Goal: Complete application form: Complete application form

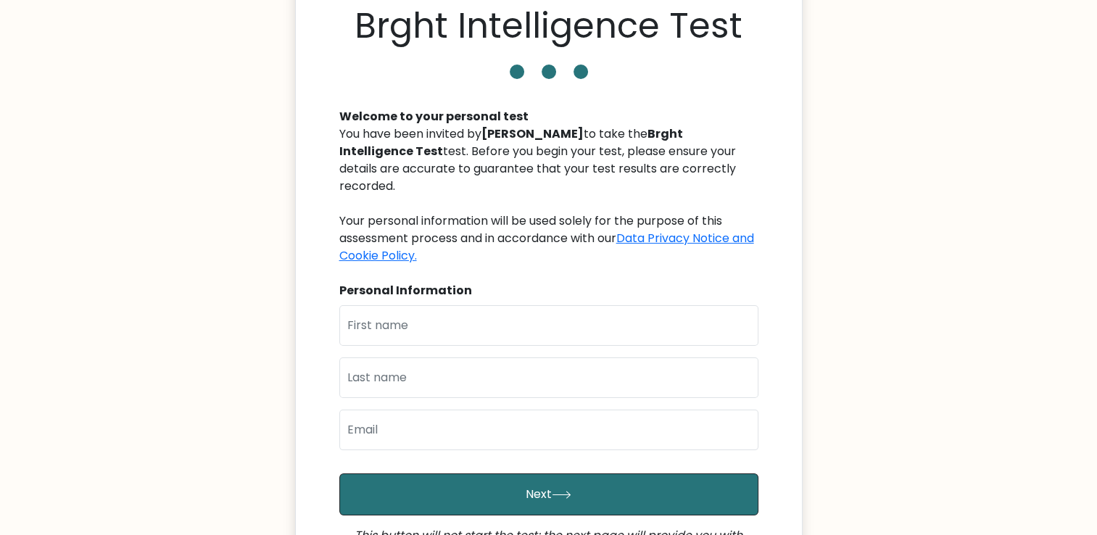
scroll to position [88, 0]
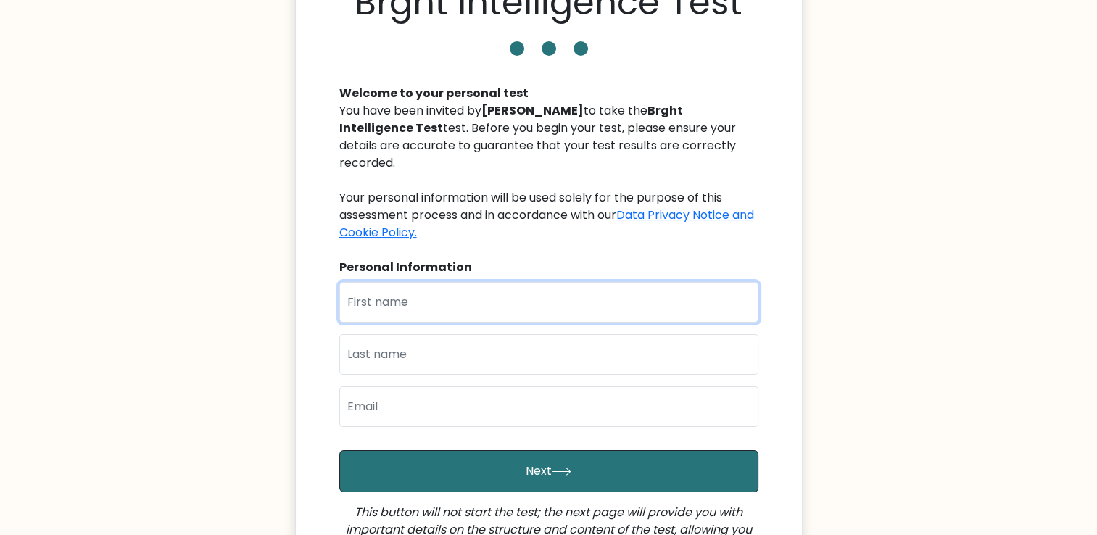
click at [374, 300] on input "text" at bounding box center [548, 302] width 419 height 41
type input "[PERSON_NAME]"
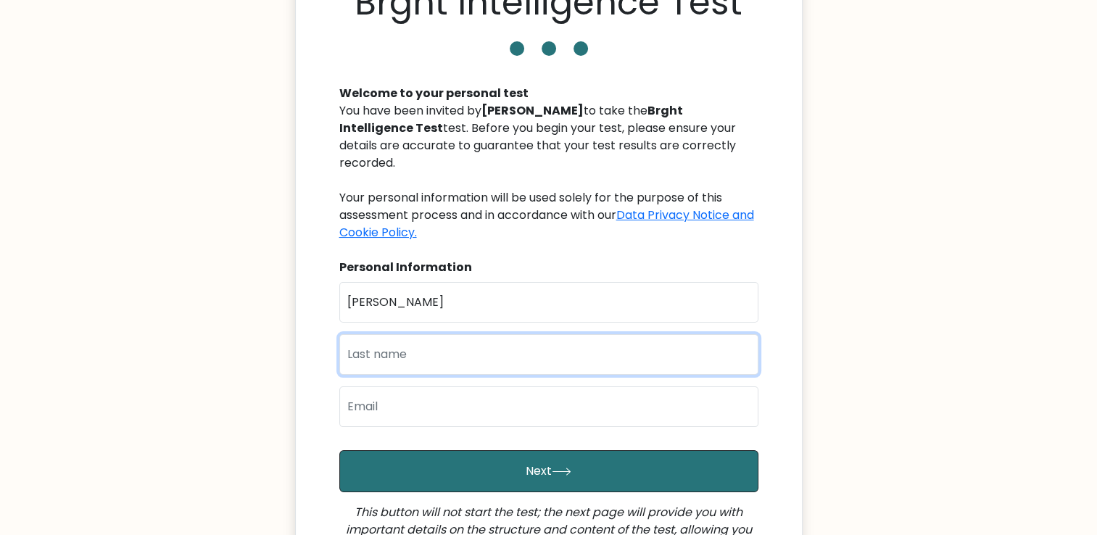
click at [377, 339] on input "text" at bounding box center [548, 354] width 419 height 41
type input "a"
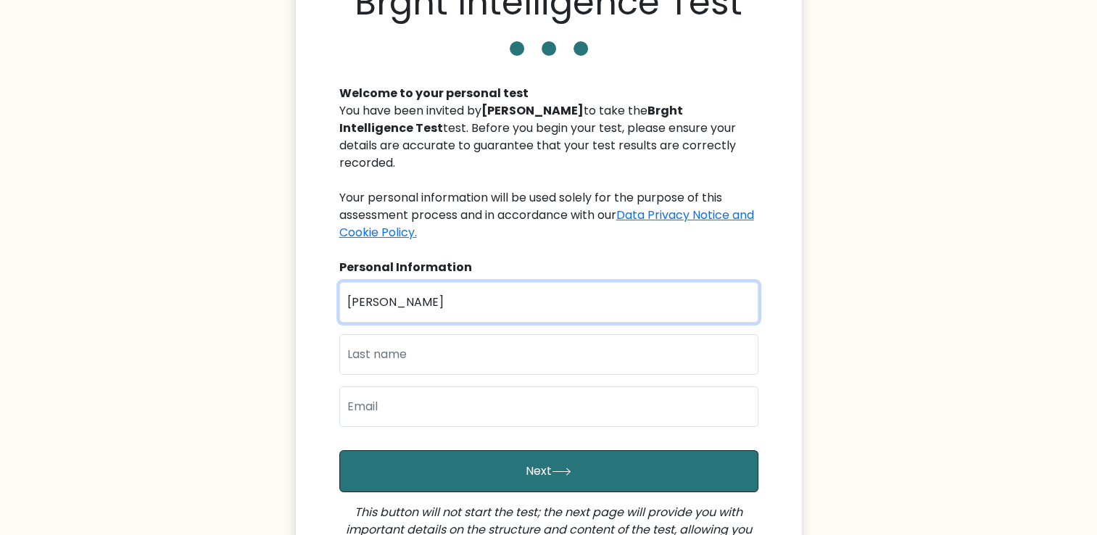
click at [412, 282] on input "samad" at bounding box center [548, 302] width 419 height 41
type input "s"
type input "[PERSON_NAME]"
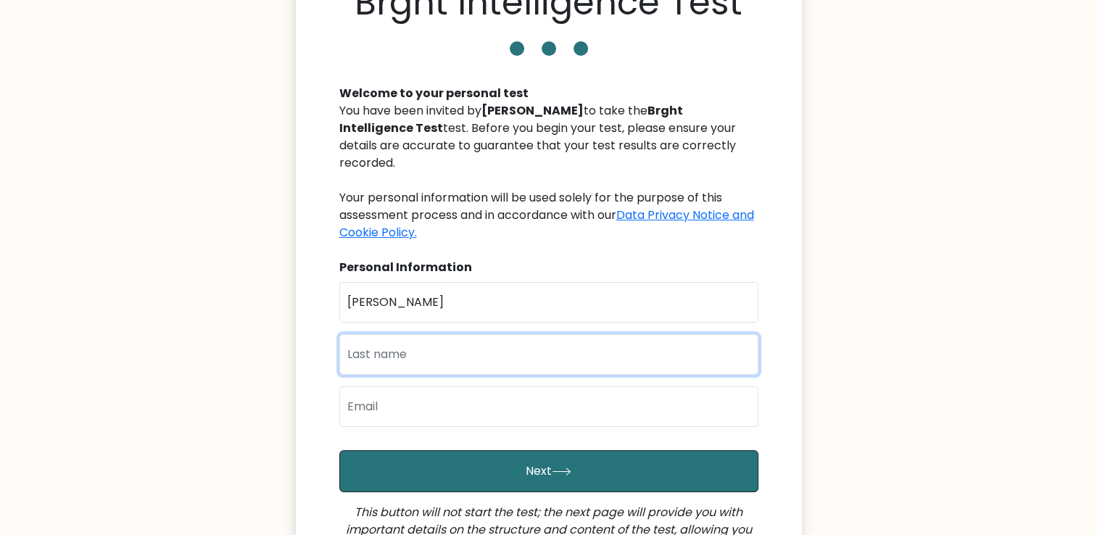
click at [377, 342] on input "text" at bounding box center [548, 354] width 419 height 41
type input "Akande"
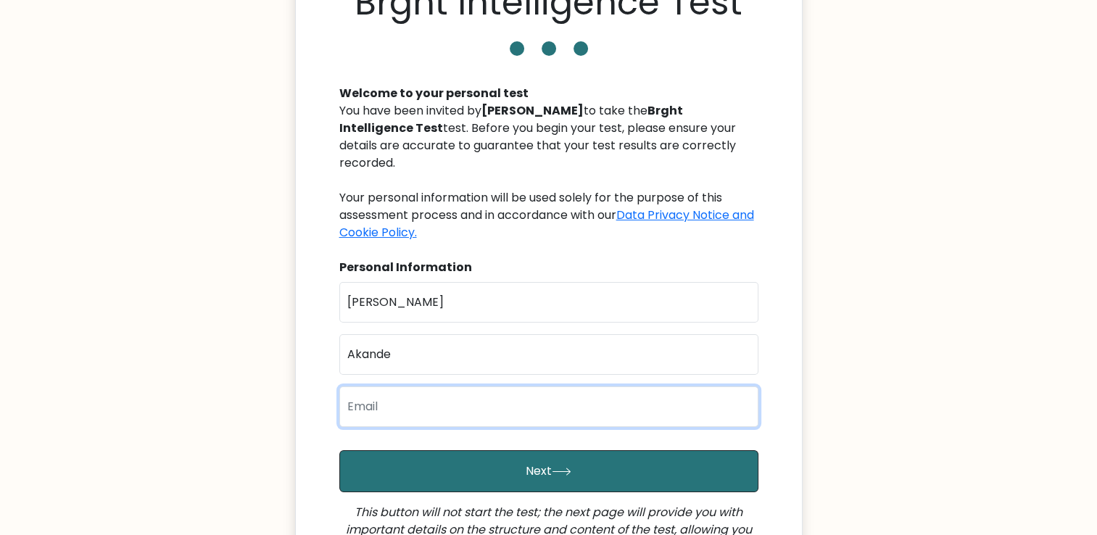
click at [377, 390] on input "email" at bounding box center [548, 406] width 419 height 41
type input "samadakande157@gmail.com"
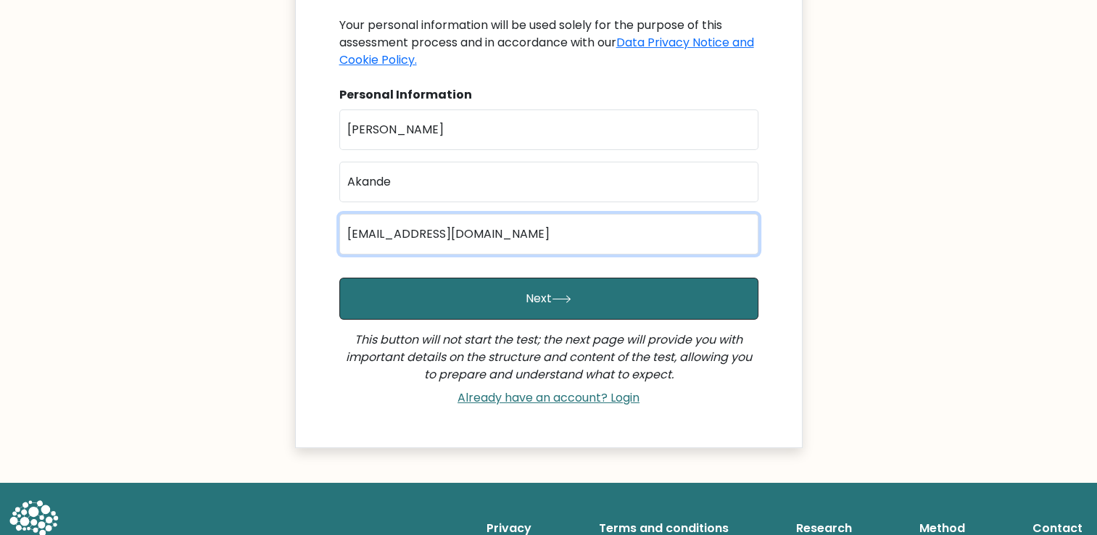
scroll to position [261, 0]
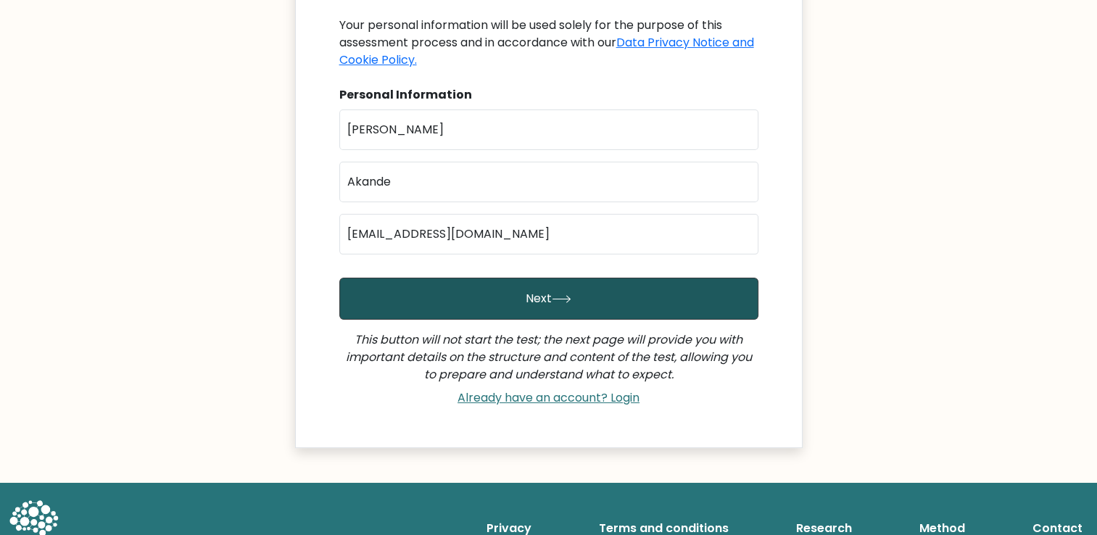
click at [501, 278] on button "Next" at bounding box center [548, 299] width 419 height 42
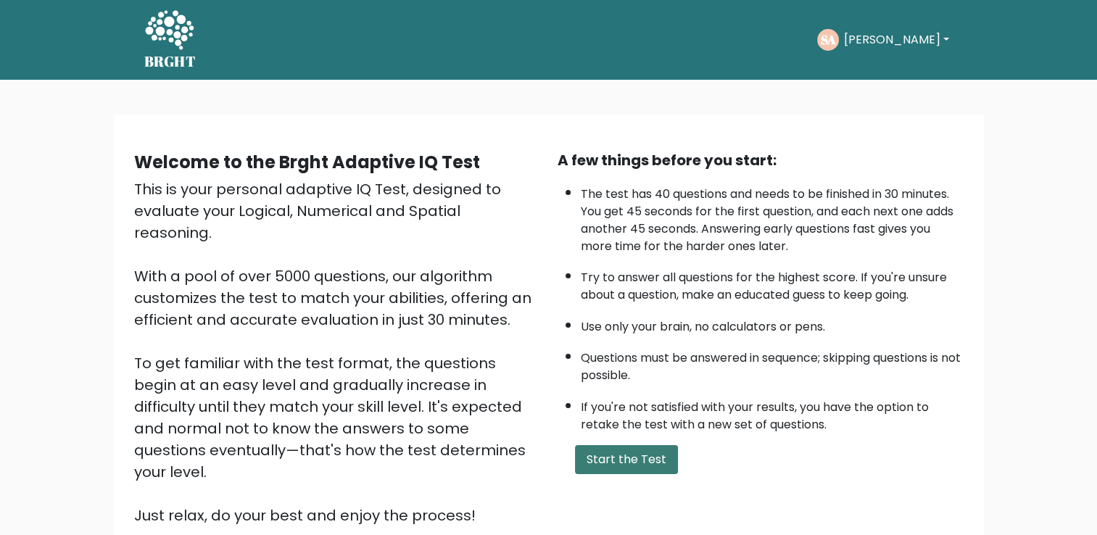
click at [615, 468] on button "Start the Test" at bounding box center [626, 459] width 103 height 29
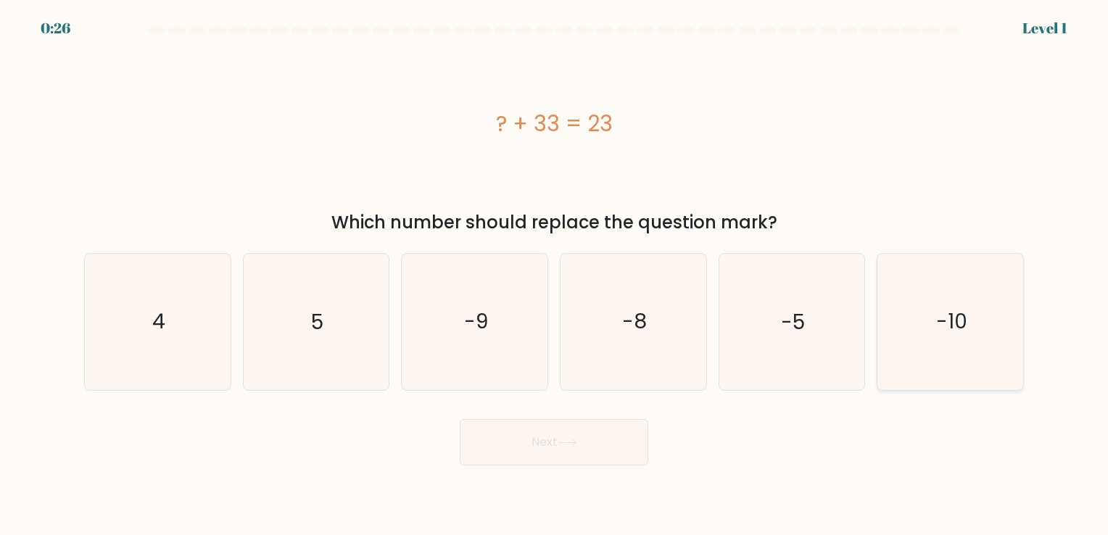
click at [910, 340] on icon "-10" at bounding box center [950, 322] width 136 height 136
click at [554, 275] on input "f. -10" at bounding box center [554, 270] width 1 height 7
radio input "true"
click at [571, 449] on button "Next" at bounding box center [554, 442] width 188 height 46
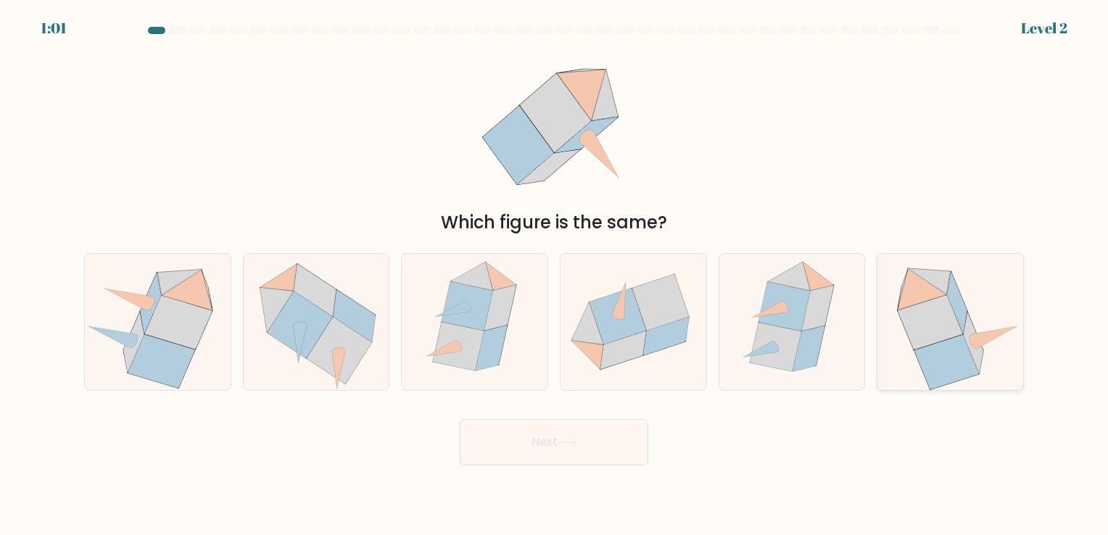
click at [941, 332] on icon at bounding box center [929, 322] width 65 height 54
click at [554, 275] on input "f." at bounding box center [554, 270] width 1 height 7
radio input "true"
click at [555, 470] on body "0:59 Level 2" at bounding box center [554, 267] width 1108 height 535
click at [541, 445] on button "Next" at bounding box center [554, 442] width 188 height 46
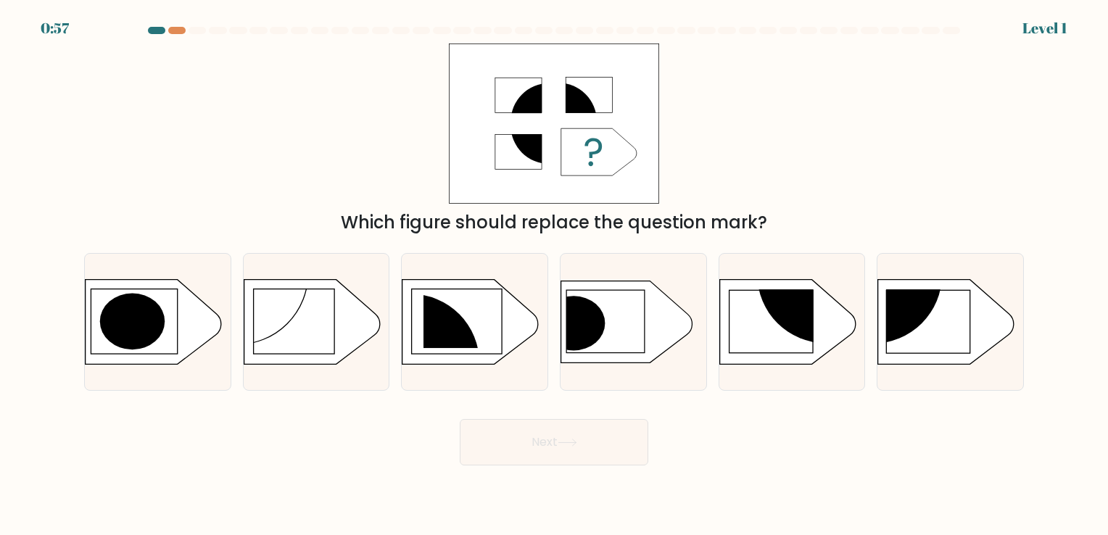
click at [541, 445] on button "Next" at bounding box center [554, 442] width 188 height 46
click at [607, 331] on icon at bounding box center [626, 322] width 131 height 82
click at [554, 275] on input "d." at bounding box center [554, 270] width 1 height 7
radio input "true"
click at [931, 320] on rect at bounding box center [928, 321] width 84 height 63
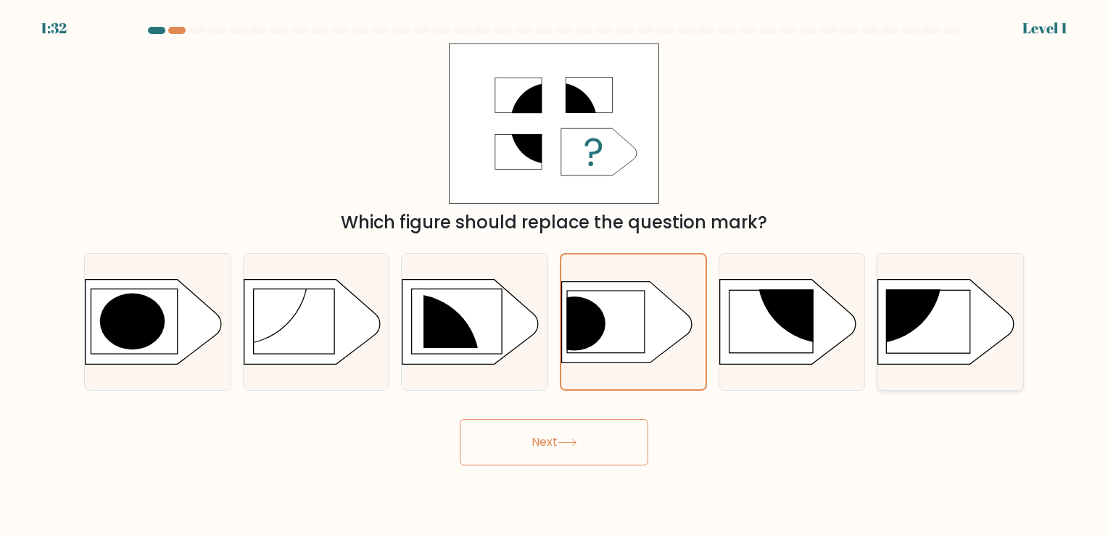
click at [554, 275] on input "f." at bounding box center [554, 270] width 1 height 7
radio input "true"
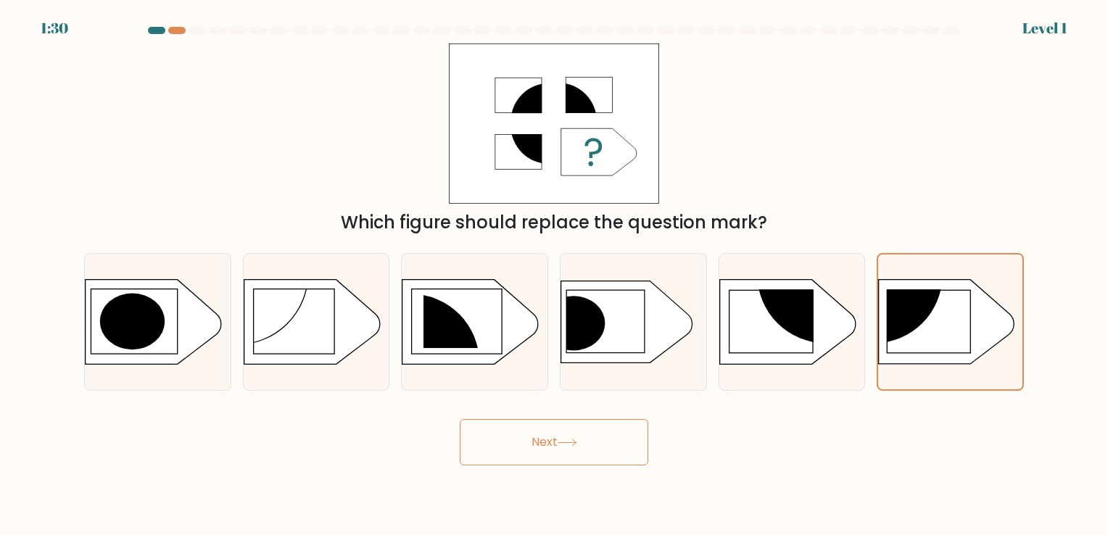
click at [589, 458] on button "Next" at bounding box center [554, 442] width 188 height 46
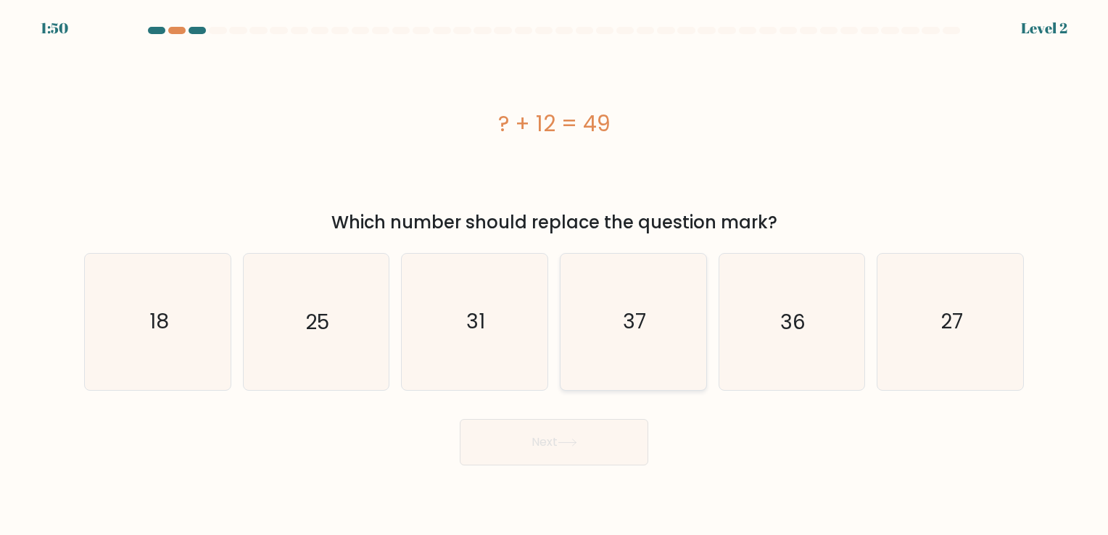
click at [673, 320] on icon "37" at bounding box center [633, 322] width 136 height 136
click at [554, 275] on input "d. 37" at bounding box center [554, 270] width 1 height 7
radio input "true"
click at [521, 449] on button "Next" at bounding box center [554, 442] width 188 height 46
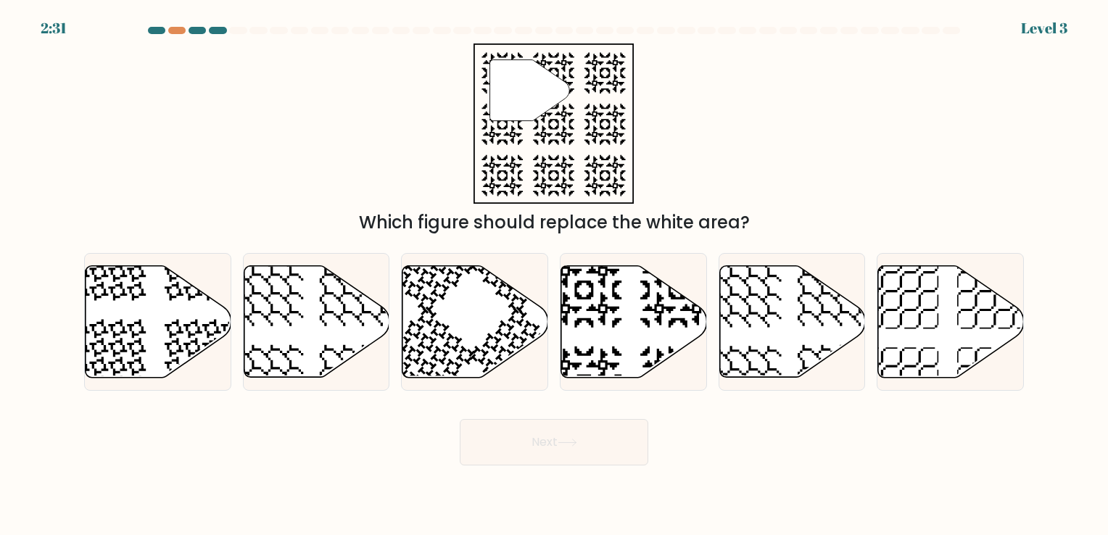
click at [521, 449] on button "Next" at bounding box center [554, 442] width 188 height 46
click at [641, 354] on icon at bounding box center [677, 383] width 75 height 75
click at [554, 275] on input "d." at bounding box center [554, 270] width 1 height 7
radio input "true"
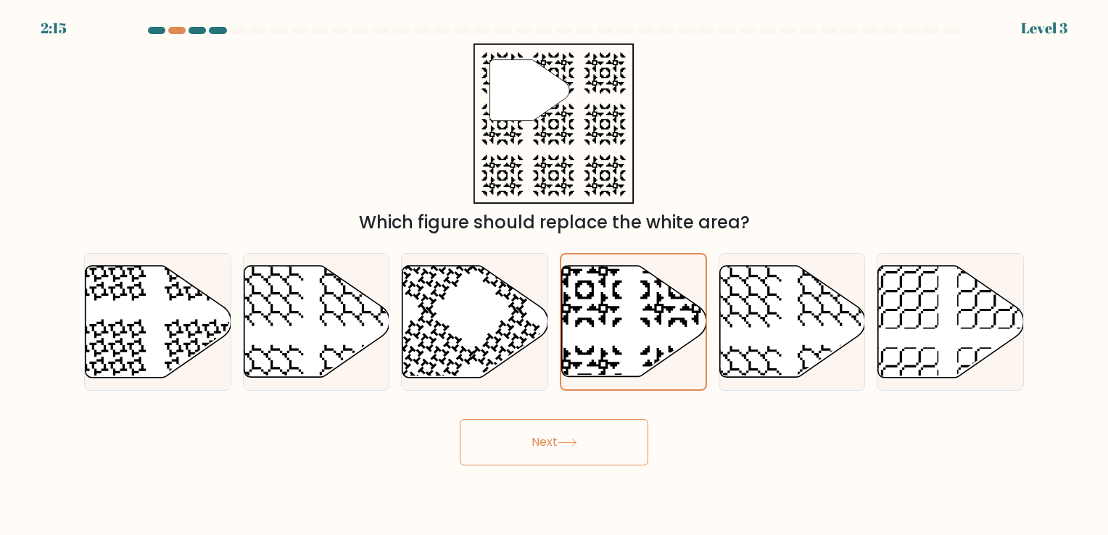
click at [550, 451] on button "Next" at bounding box center [554, 442] width 188 height 46
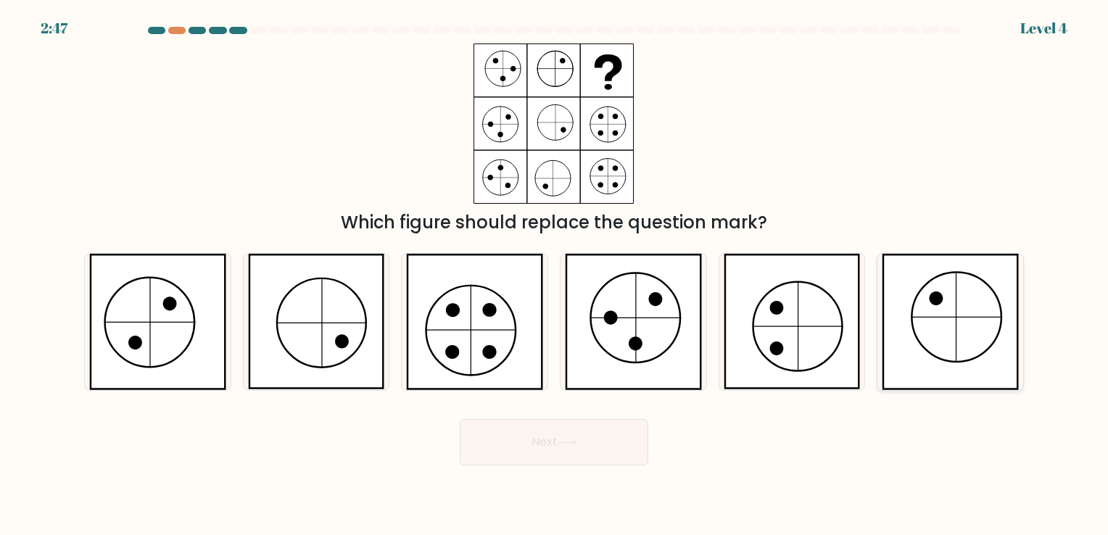
click at [957, 283] on icon at bounding box center [949, 322] width 137 height 136
click at [554, 275] on input "f." at bounding box center [554, 270] width 1 height 7
radio input "true"
click at [486, 452] on button "Next" at bounding box center [554, 442] width 188 height 46
click at [516, 446] on button "Next" at bounding box center [554, 442] width 188 height 46
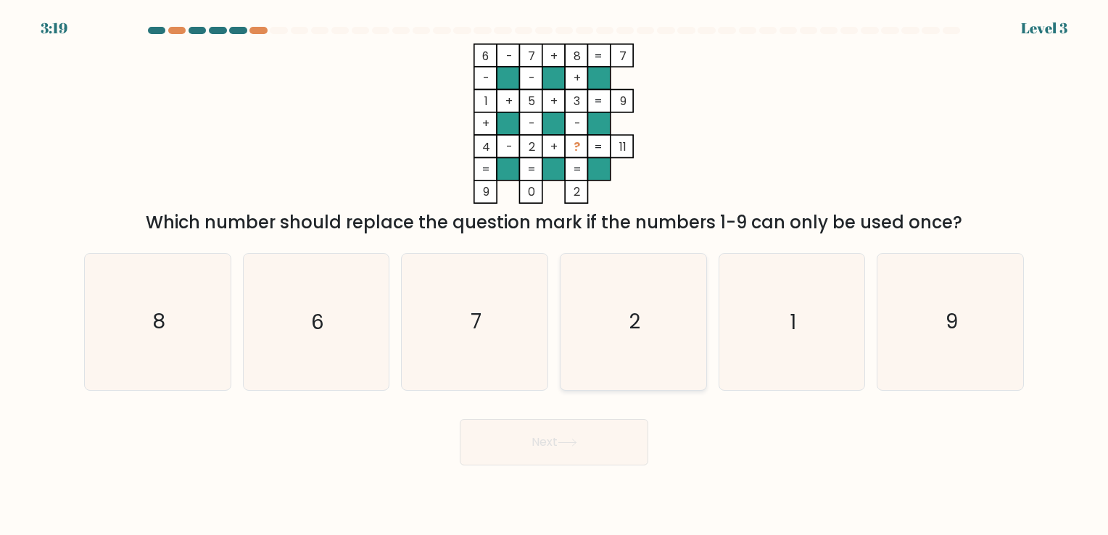
click at [612, 320] on icon "2" at bounding box center [633, 322] width 136 height 136
click at [554, 275] on input "d. 2" at bounding box center [554, 270] width 1 height 7
radio input "true"
drag, startPoint x: 1042, startPoint y: 254, endPoint x: 941, endPoint y: 310, distance: 116.2
click at [941, 310] on form at bounding box center [554, 246] width 1108 height 439
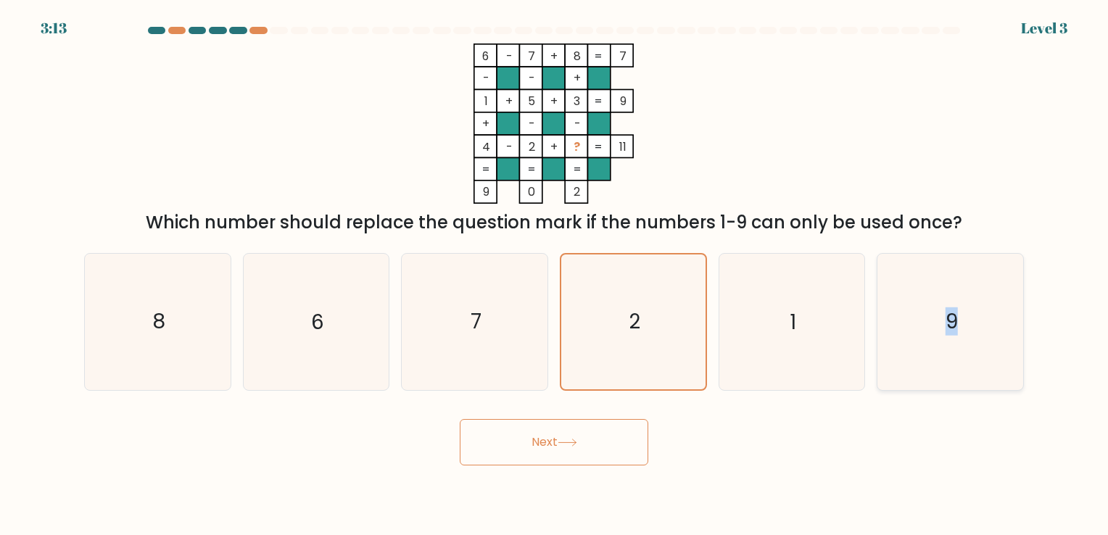
click at [941, 310] on icon "9" at bounding box center [950, 322] width 136 height 136
click at [554, 275] on input "f. 9" at bounding box center [554, 270] width 1 height 7
radio input "true"
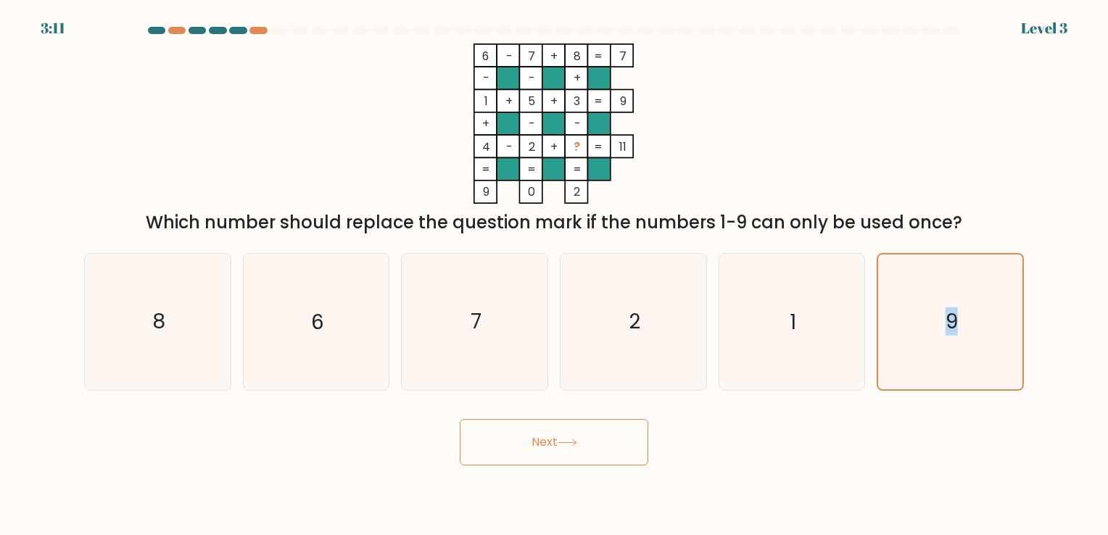
click at [626, 439] on button "Next" at bounding box center [554, 442] width 188 height 46
click at [551, 444] on button "Next" at bounding box center [554, 442] width 188 height 46
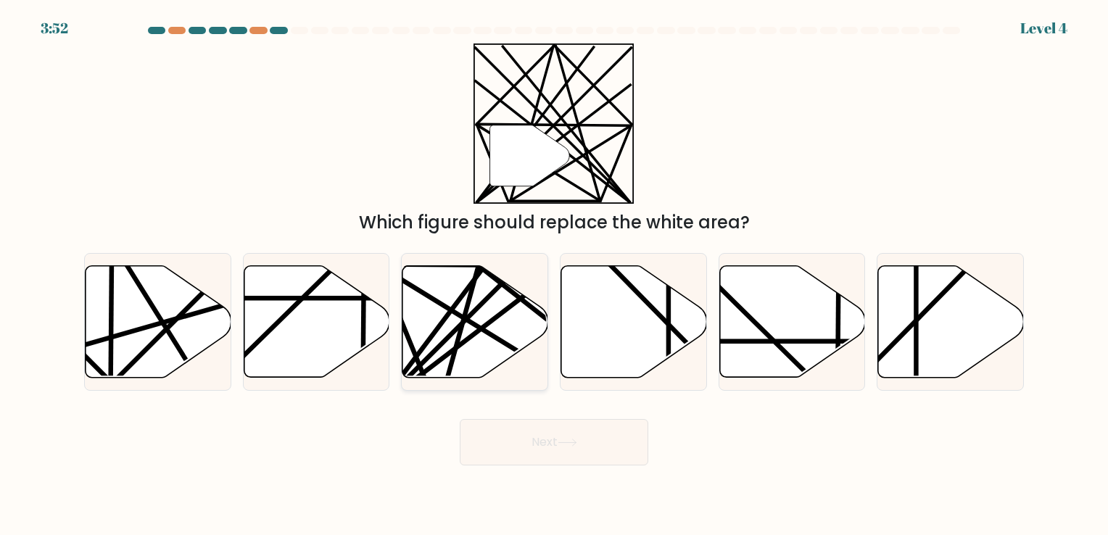
click at [476, 344] on icon at bounding box center [475, 321] width 146 height 112
click at [554, 275] on input "c." at bounding box center [554, 270] width 1 height 7
radio input "true"
click at [539, 443] on button "Next" at bounding box center [554, 442] width 188 height 46
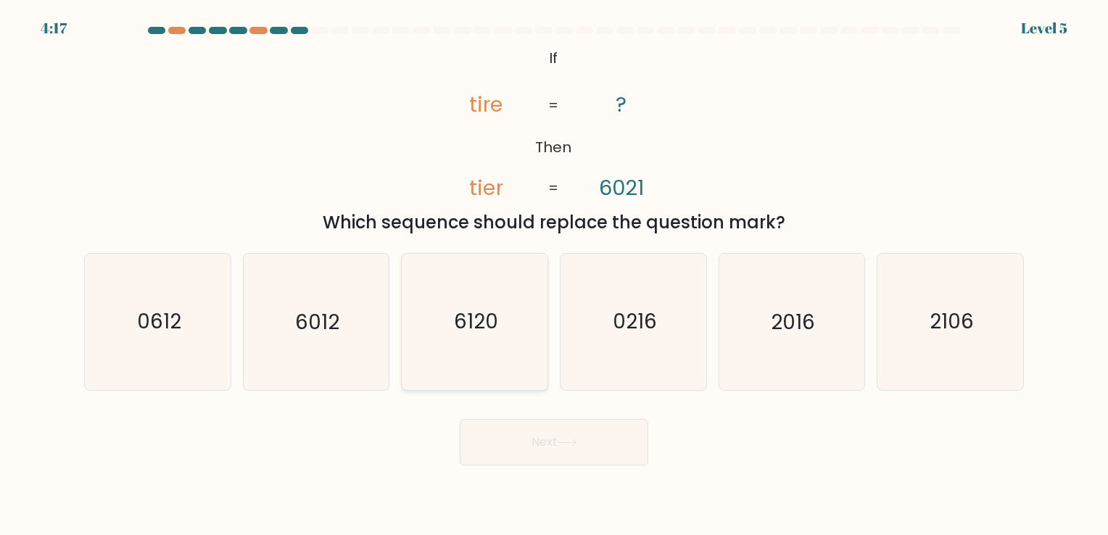
click at [511, 307] on icon "6120" at bounding box center [475, 322] width 136 height 136
click at [554, 275] on input "c. 6120" at bounding box center [554, 270] width 1 height 7
radio input "true"
click at [542, 454] on button "Next" at bounding box center [554, 442] width 188 height 46
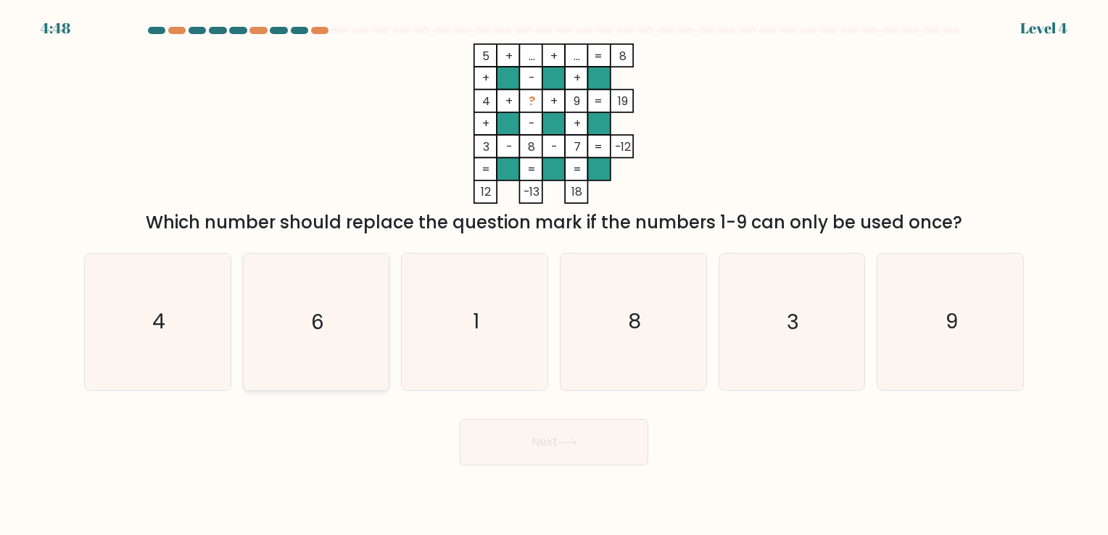
click at [311, 336] on icon "6" at bounding box center [316, 322] width 136 height 136
click at [554, 275] on input "b. 6" at bounding box center [554, 270] width 1 height 7
radio input "true"
click at [491, 449] on button "Next" at bounding box center [554, 442] width 188 height 46
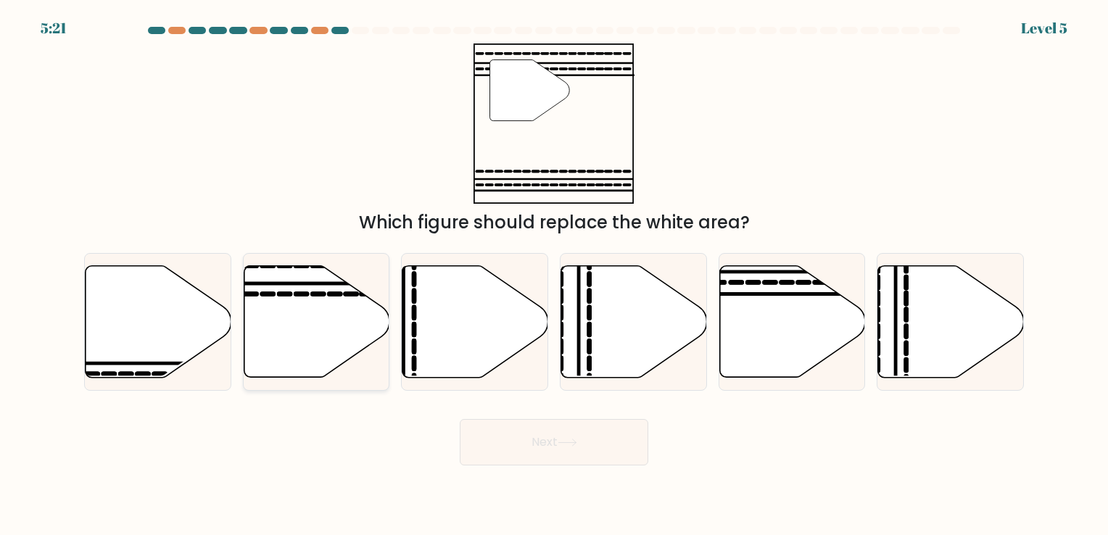
click at [284, 341] on icon at bounding box center [317, 321] width 146 height 112
click at [554, 275] on input "b." at bounding box center [554, 270] width 1 height 7
radio input "true"
click at [512, 440] on button "Next" at bounding box center [554, 442] width 188 height 46
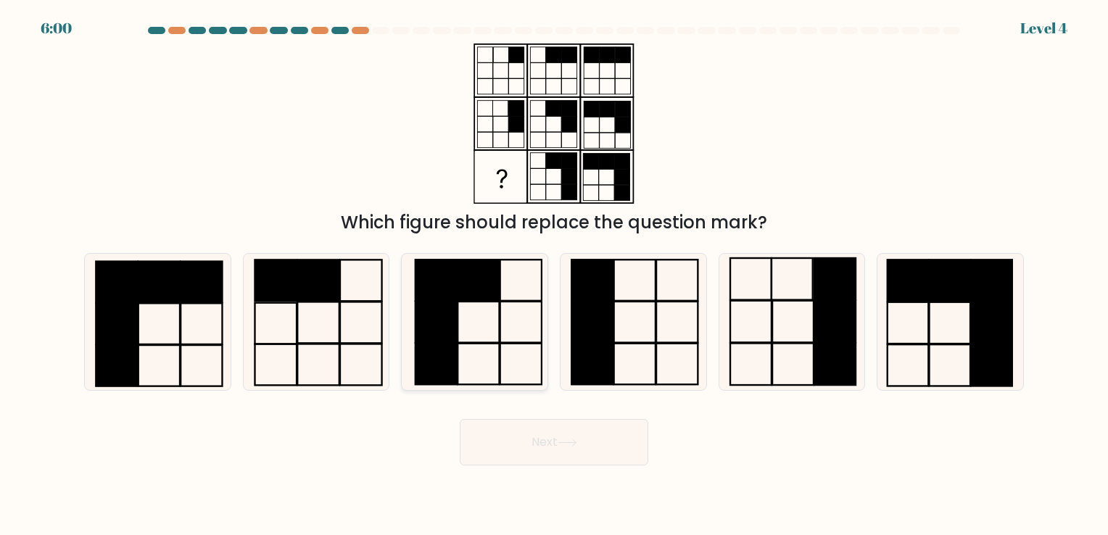
click at [489, 310] on icon at bounding box center [475, 322] width 136 height 136
click at [554, 275] on input "c." at bounding box center [554, 270] width 1 height 7
radio input "true"
click at [531, 433] on button "Next" at bounding box center [554, 442] width 188 height 46
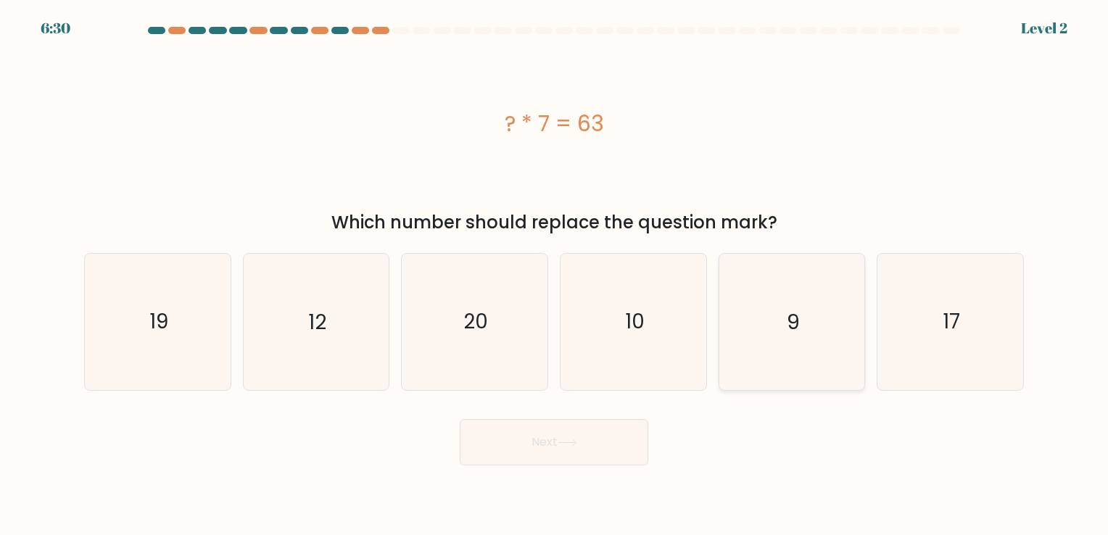
click at [839, 335] on icon "9" at bounding box center [791, 322] width 136 height 136
click at [554, 275] on input "e. 9" at bounding box center [554, 270] width 1 height 7
radio input "true"
click at [575, 444] on icon at bounding box center [567, 443] width 20 height 8
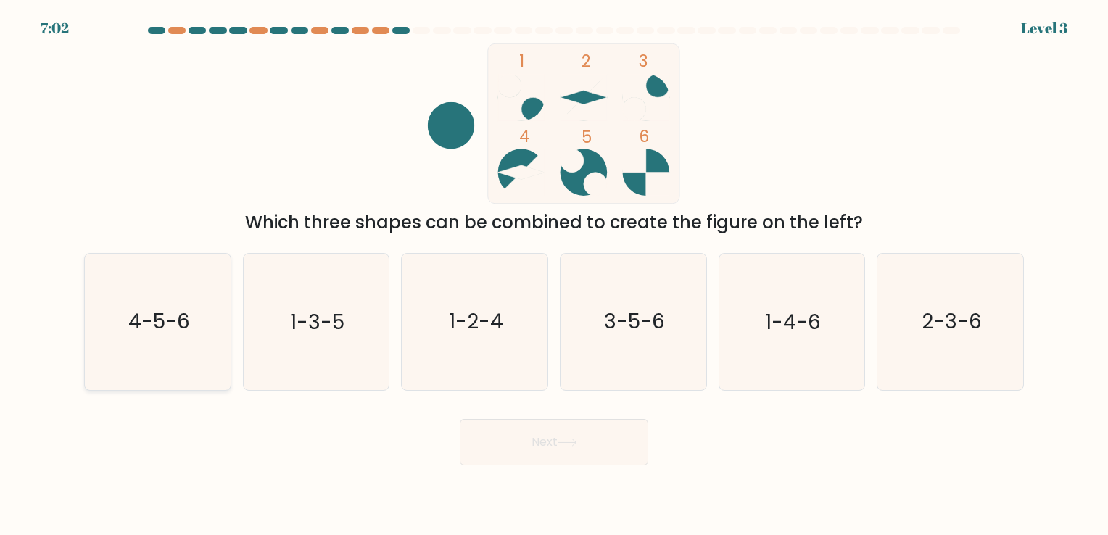
click at [224, 330] on icon "4-5-6" at bounding box center [158, 322] width 136 height 136
click at [554, 275] on input "a. 4-5-6" at bounding box center [554, 270] width 1 height 7
radio input "true"
click at [551, 448] on button "Next" at bounding box center [554, 442] width 188 height 46
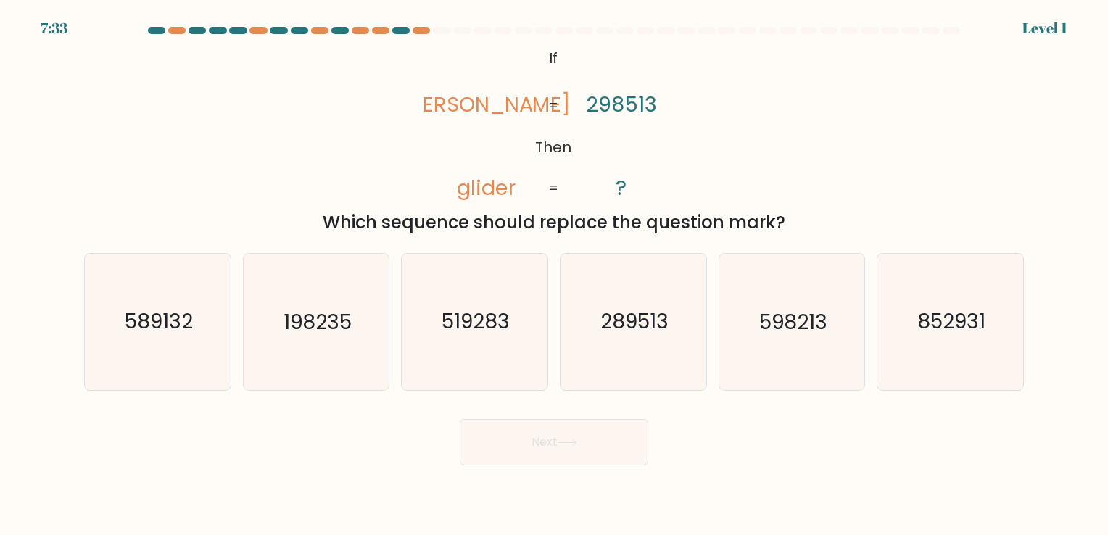
click at [551, 448] on button "Next" at bounding box center [554, 442] width 188 height 46
click at [654, 348] on icon "289513" at bounding box center [633, 322] width 136 height 136
click at [554, 275] on input "d. 289513" at bounding box center [554, 270] width 1 height 7
radio input "true"
click at [562, 433] on button "Next" at bounding box center [554, 442] width 188 height 46
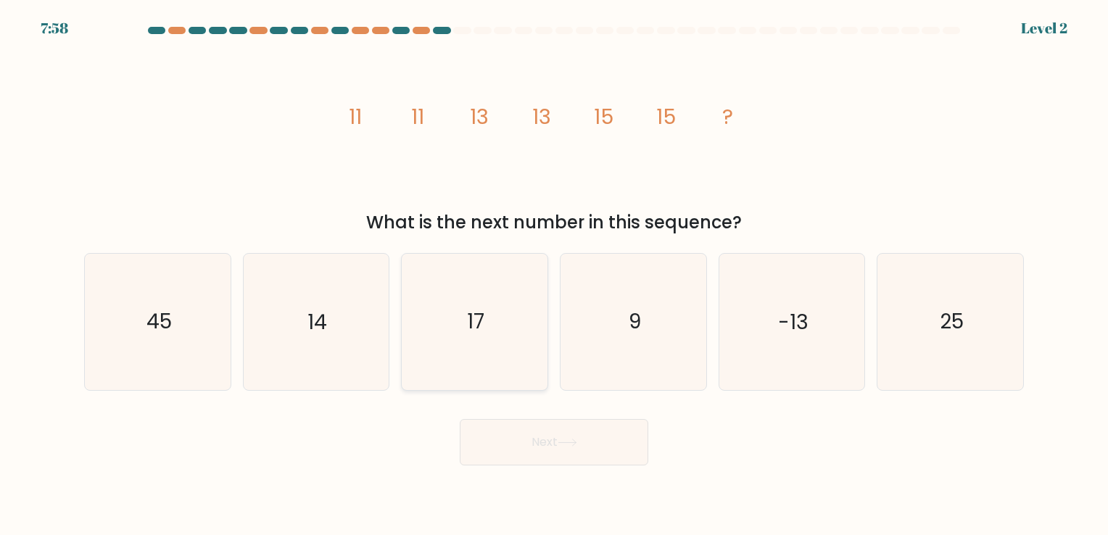
click at [459, 328] on icon "17" at bounding box center [475, 322] width 136 height 136
click at [554, 275] on input "c. 17" at bounding box center [554, 270] width 1 height 7
radio input "true"
click at [554, 451] on button "Next" at bounding box center [554, 442] width 188 height 46
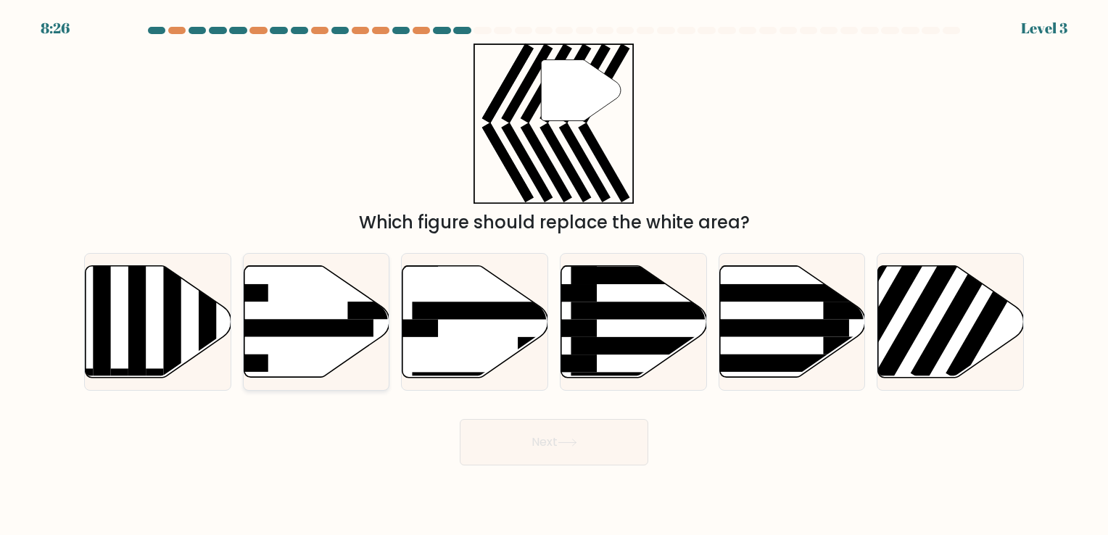
click at [315, 323] on rect at bounding box center [294, 327] width 158 height 17
click at [554, 275] on input "b." at bounding box center [554, 270] width 1 height 7
radio input "true"
click at [547, 460] on button "Next" at bounding box center [554, 442] width 188 height 46
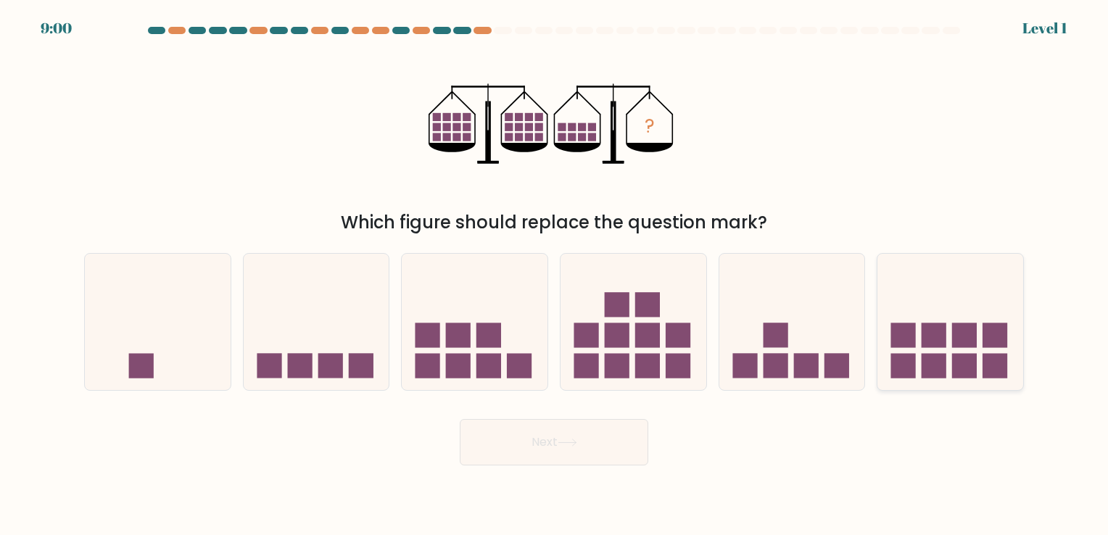
click at [910, 337] on rect at bounding box center [903, 335] width 25 height 25
click at [554, 275] on input "f." at bounding box center [554, 270] width 1 height 7
radio input "true"
click at [550, 448] on button "Next" at bounding box center [554, 442] width 188 height 46
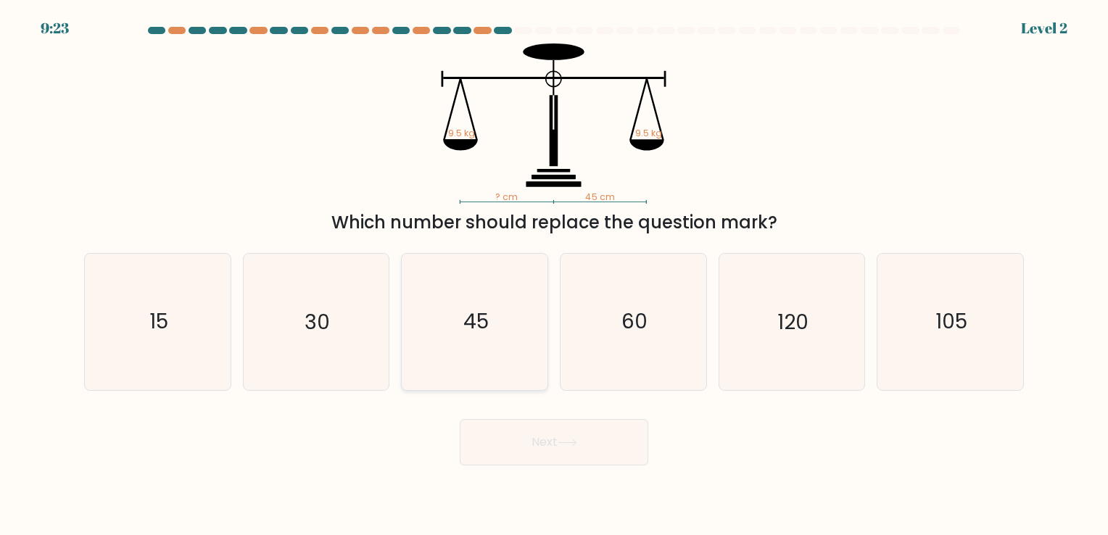
click at [484, 344] on icon "45" at bounding box center [475, 322] width 136 height 136
click at [554, 275] on input "c. 45" at bounding box center [554, 270] width 1 height 7
radio input "true"
click at [519, 440] on button "Next" at bounding box center [554, 442] width 188 height 46
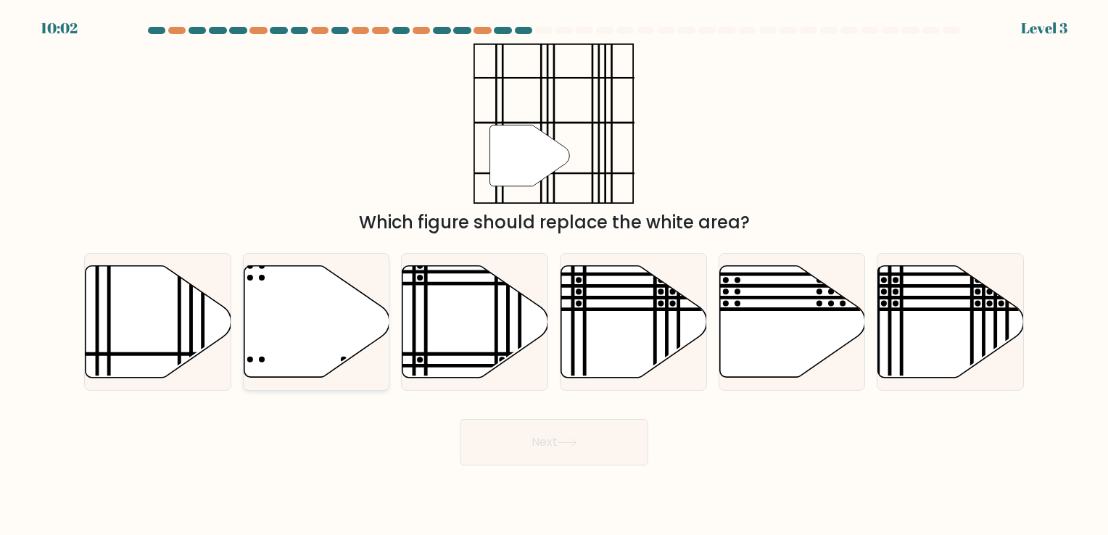
click at [245, 303] on icon at bounding box center [317, 321] width 146 height 112
click at [554, 275] on input "b." at bounding box center [554, 270] width 1 height 7
radio input "true"
drag, startPoint x: 200, startPoint y: 302, endPoint x: 171, endPoint y: 342, distance: 49.9
click at [171, 342] on icon at bounding box center [159, 321] width 146 height 112
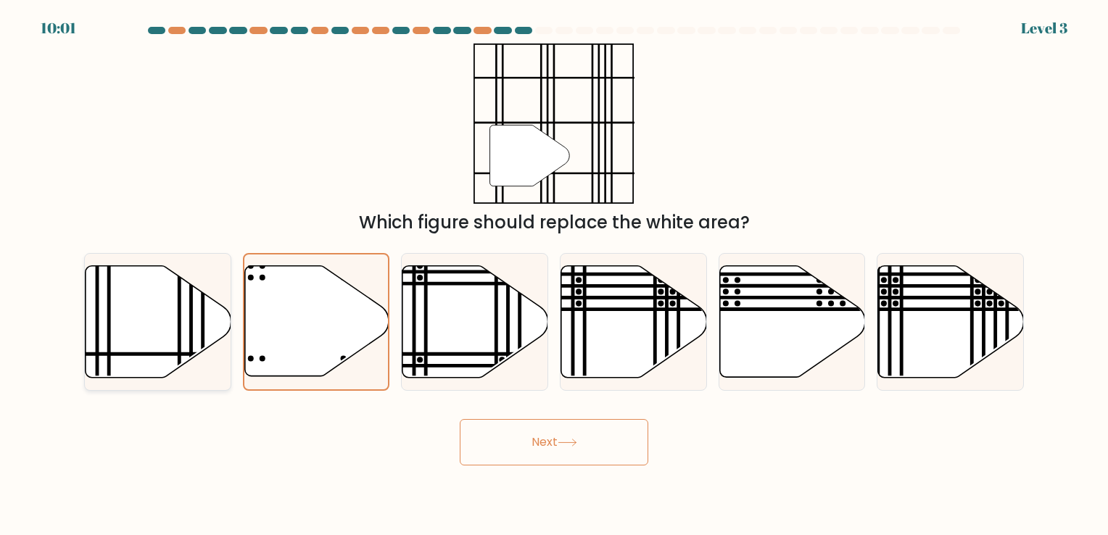
click at [554, 275] on input "a." at bounding box center [554, 270] width 1 height 7
radio input "true"
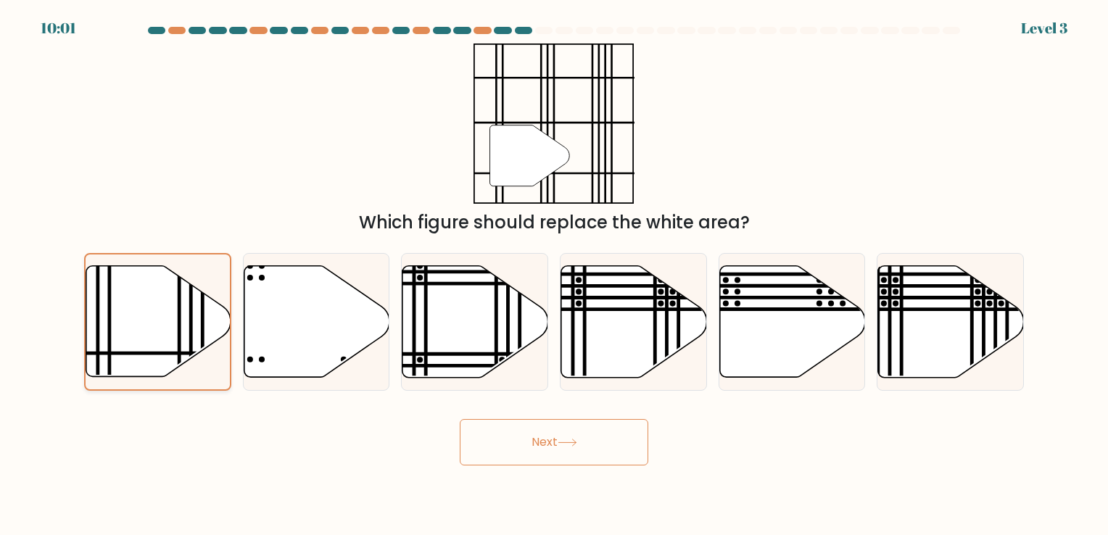
click at [171, 342] on icon at bounding box center [158, 321] width 144 height 110
click at [554, 275] on input "a." at bounding box center [554, 270] width 1 height 7
click at [531, 439] on button "Next" at bounding box center [554, 442] width 188 height 46
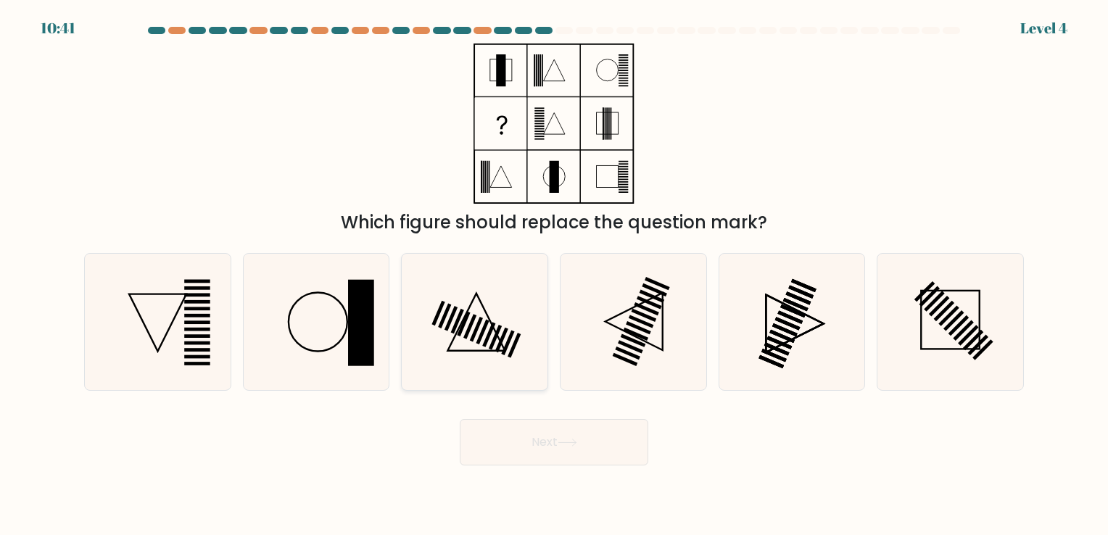
click at [473, 329] on icon at bounding box center [475, 322] width 136 height 136
click at [554, 275] on input "c." at bounding box center [554, 270] width 1 height 7
radio input "true"
click at [504, 444] on button "Next" at bounding box center [554, 442] width 188 height 46
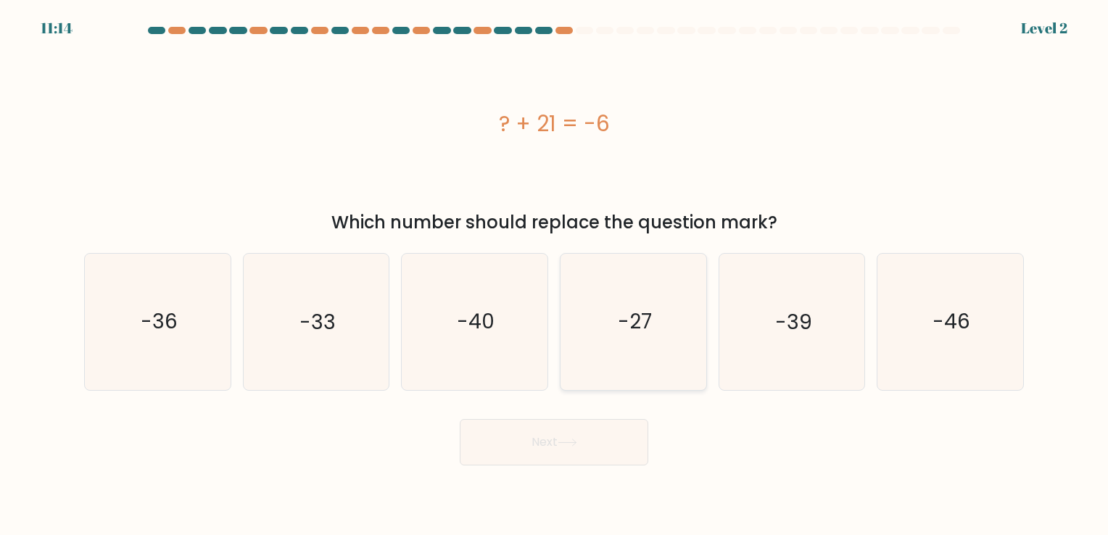
click at [644, 315] on text "-27" at bounding box center [635, 322] width 34 height 28
click at [554, 275] on input "d. -27" at bounding box center [554, 270] width 1 height 7
radio input "true"
click at [536, 453] on button "Next" at bounding box center [554, 442] width 188 height 46
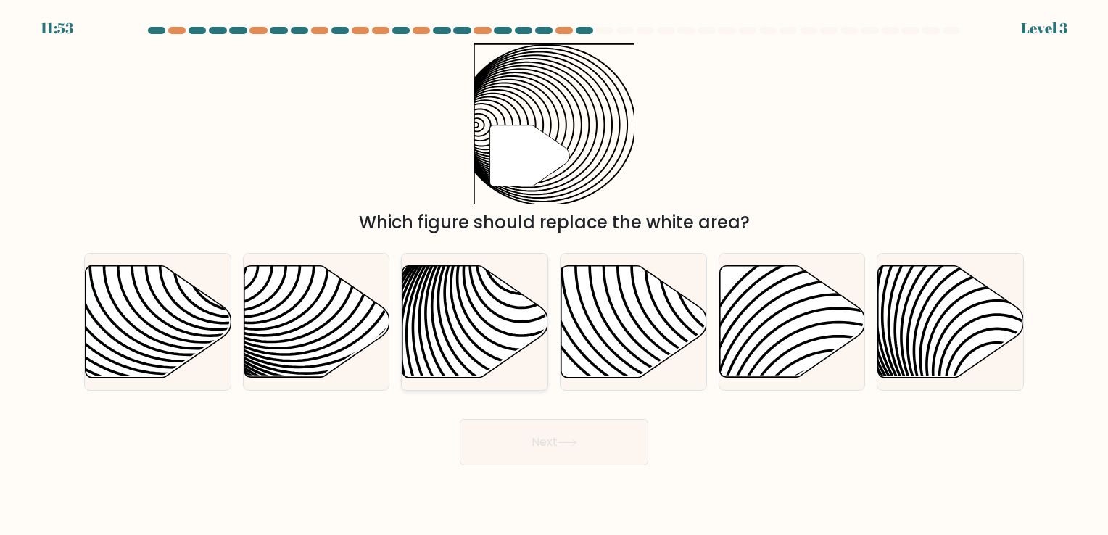
click at [473, 347] on icon at bounding box center [475, 321] width 146 height 112
click at [554, 275] on input "c." at bounding box center [554, 270] width 1 height 7
radio input "true"
click at [512, 454] on button "Next" at bounding box center [554, 442] width 188 height 46
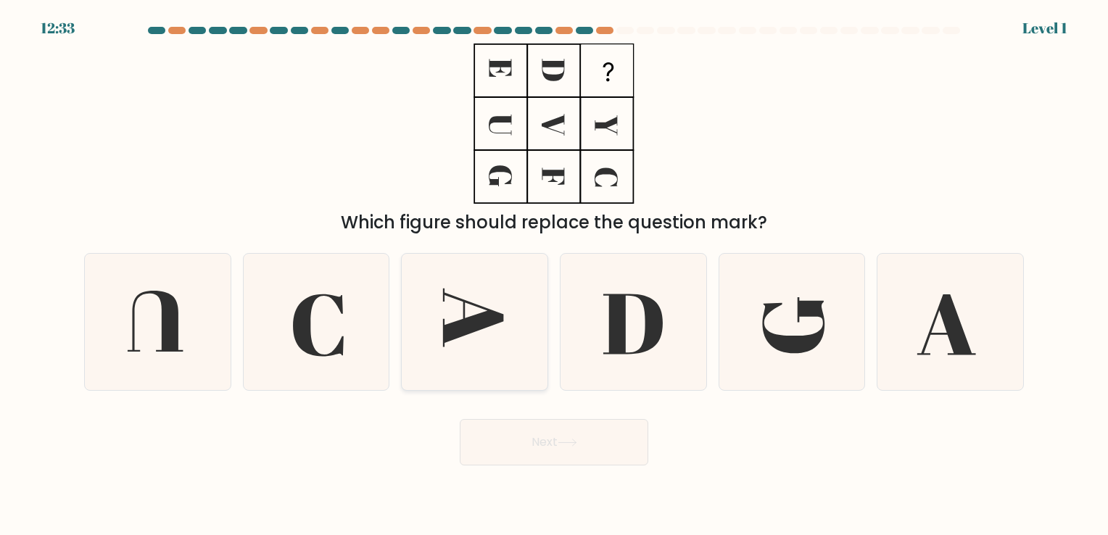
click at [465, 317] on icon at bounding box center [475, 322] width 136 height 136
click at [554, 275] on input "c." at bounding box center [554, 270] width 1 height 7
radio input "true"
click at [516, 452] on button "Next" at bounding box center [554, 442] width 188 height 46
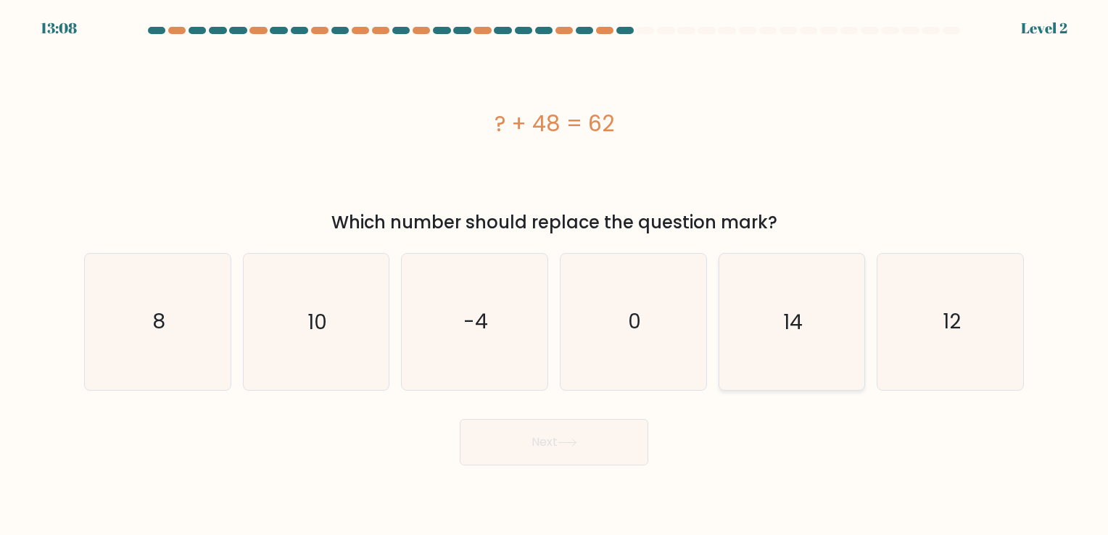
click at [749, 320] on icon "14" at bounding box center [791, 322] width 136 height 136
click at [554, 275] on input "e. 14" at bounding box center [554, 270] width 1 height 7
radio input "true"
click at [524, 460] on button "Next" at bounding box center [554, 442] width 188 height 46
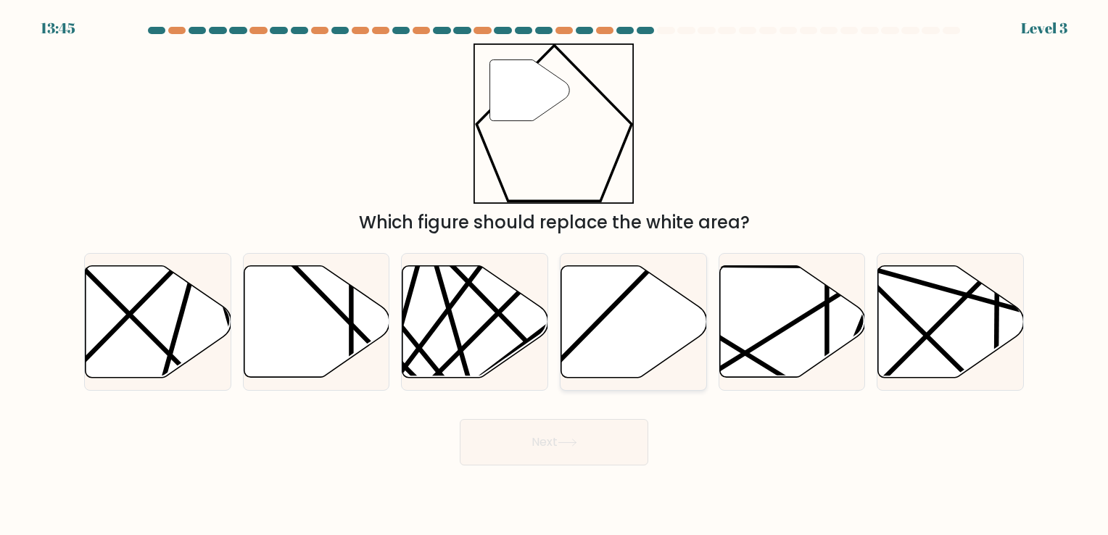
click at [602, 338] on icon at bounding box center [634, 321] width 146 height 112
click at [554, 275] on input "d." at bounding box center [554, 270] width 1 height 7
radio input "true"
click at [497, 479] on body "13:44 Level 3" at bounding box center [554, 267] width 1108 height 535
click at [504, 457] on button "Next" at bounding box center [554, 442] width 188 height 46
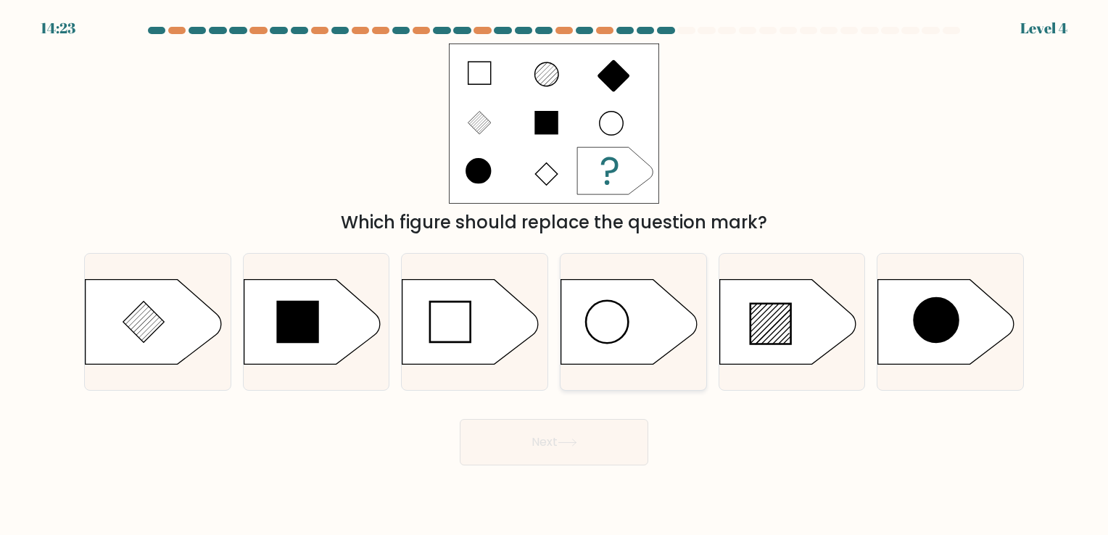
click at [631, 346] on icon at bounding box center [629, 321] width 136 height 85
click at [554, 275] on input "d." at bounding box center [554, 270] width 1 height 7
radio input "true"
click at [517, 452] on button "Next" at bounding box center [554, 442] width 188 height 46
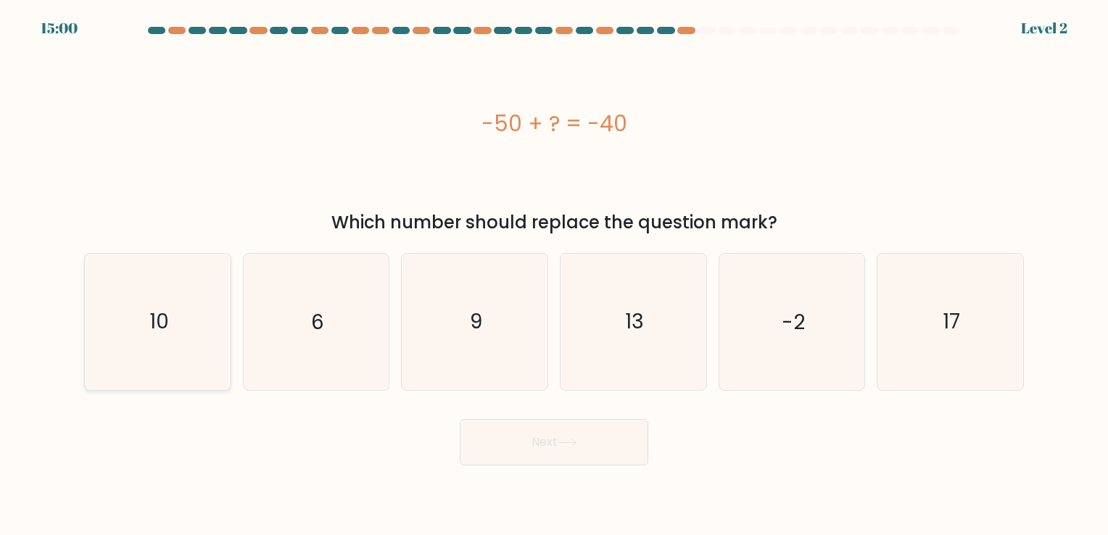
click at [174, 309] on icon "10" at bounding box center [158, 322] width 136 height 136
click at [554, 275] on input "a. 10" at bounding box center [554, 270] width 1 height 7
radio input "true"
click at [571, 450] on button "Next" at bounding box center [554, 442] width 188 height 46
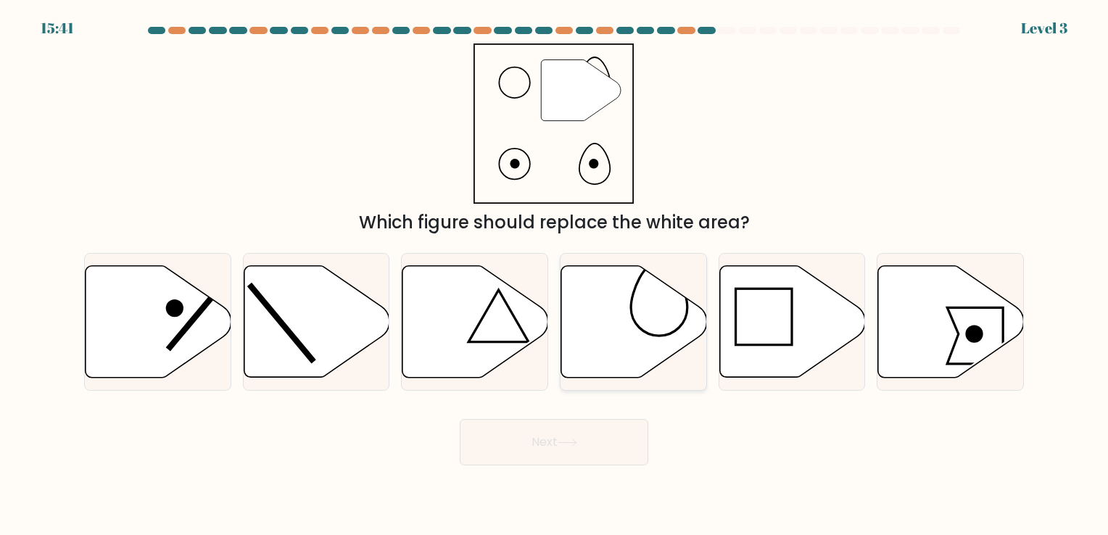
click at [581, 337] on icon at bounding box center [634, 321] width 146 height 112
click at [554, 275] on input "d." at bounding box center [554, 270] width 1 height 7
radio input "true"
click at [518, 444] on button "Next" at bounding box center [554, 442] width 188 height 46
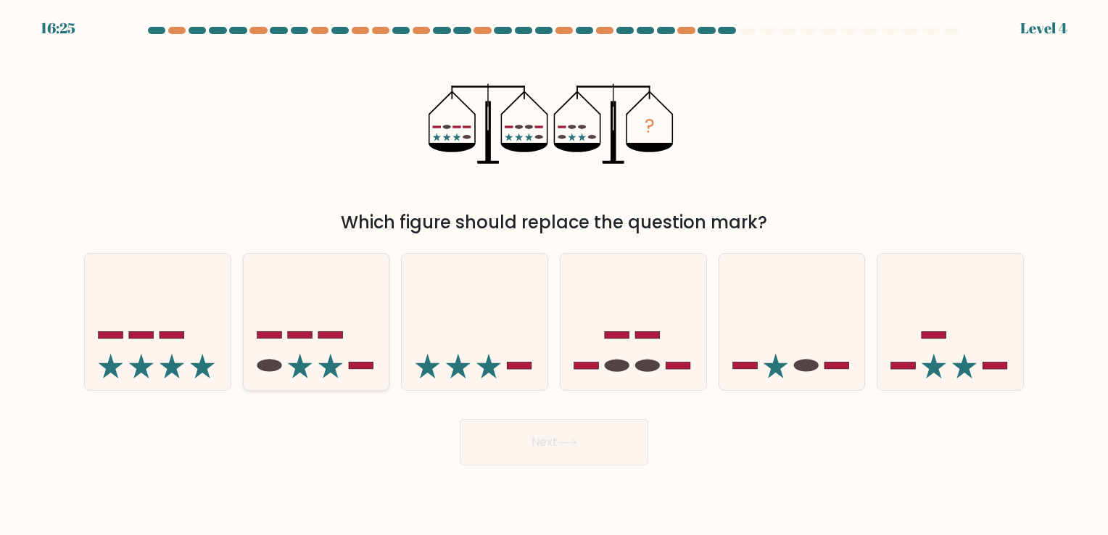
click at [295, 320] on icon at bounding box center [317, 322] width 146 height 120
click at [554, 275] on input "b." at bounding box center [554, 270] width 1 height 7
radio input "true"
click at [532, 448] on button "Next" at bounding box center [554, 442] width 188 height 46
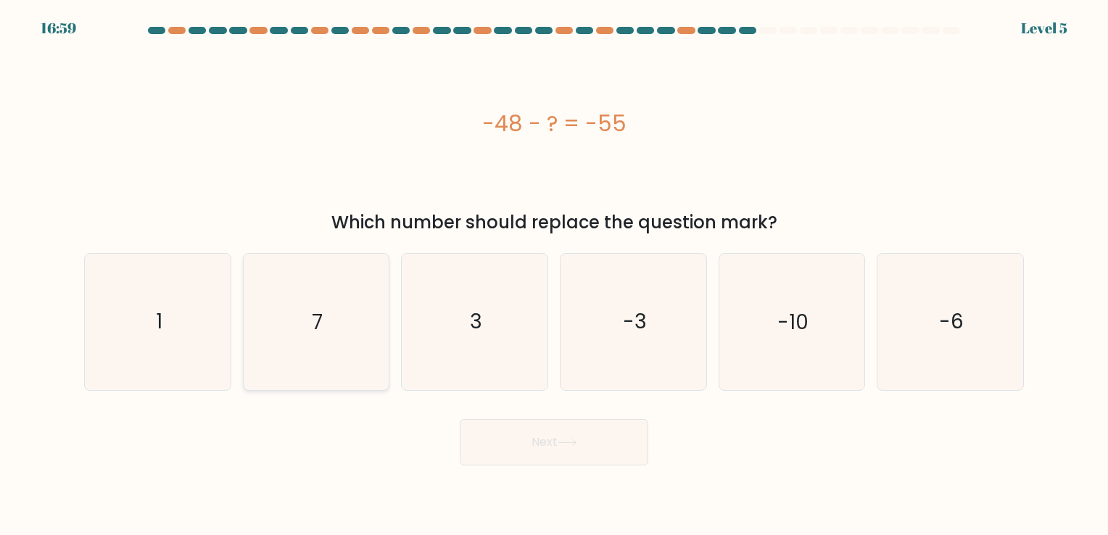
click at [325, 340] on icon "7" at bounding box center [316, 322] width 136 height 136
click at [554, 275] on input "b. 7" at bounding box center [554, 270] width 1 height 7
radio input "true"
click at [325, 340] on icon "7" at bounding box center [316, 321] width 134 height 134
click at [554, 275] on input "b. 7" at bounding box center [554, 270] width 1 height 7
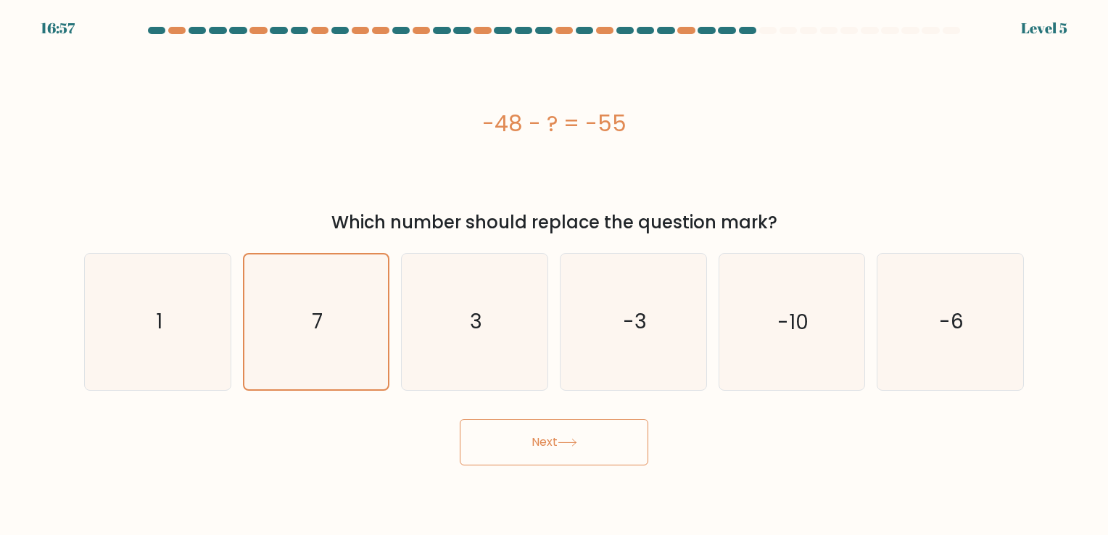
click at [549, 433] on button "Next" at bounding box center [554, 442] width 188 height 46
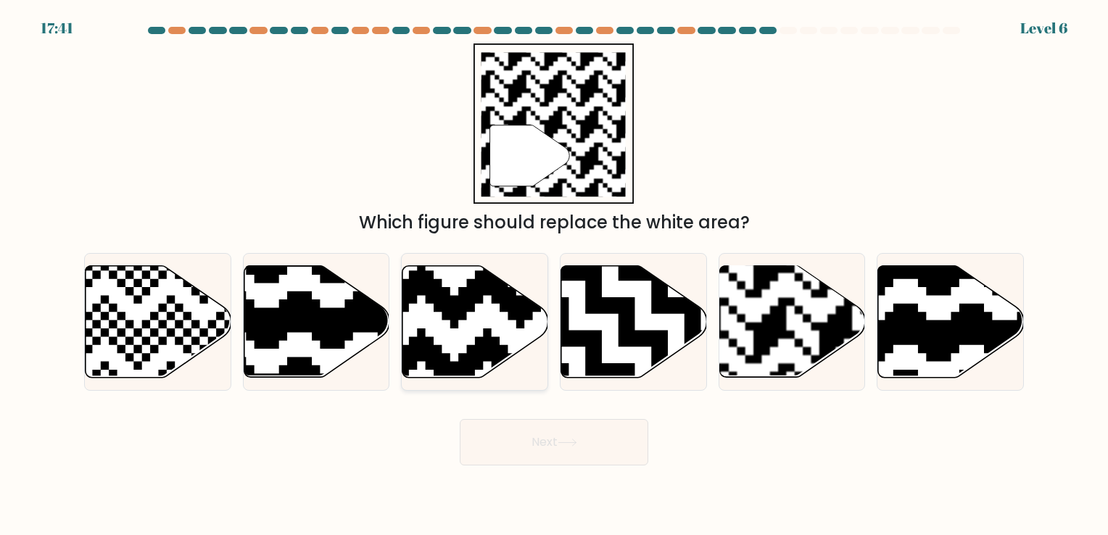
click at [505, 355] on icon at bounding box center [516, 262] width 264 height 264
click at [554, 275] on input "c." at bounding box center [554, 270] width 1 height 7
radio input "true"
click at [760, 327] on rect at bounding box center [836, 265] width 264 height 264
click at [554, 275] on input "e." at bounding box center [554, 270] width 1 height 7
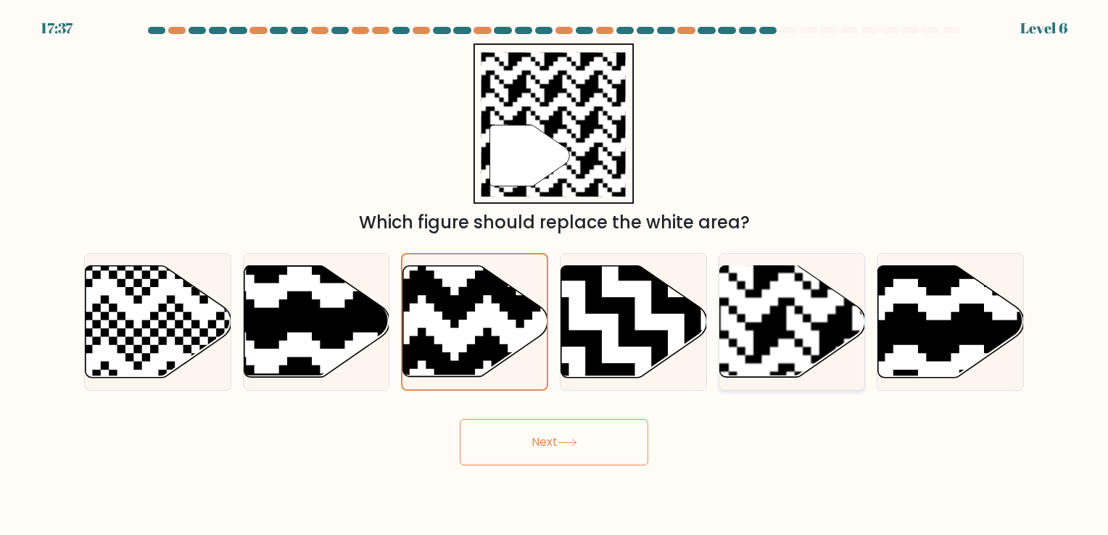
radio input "true"
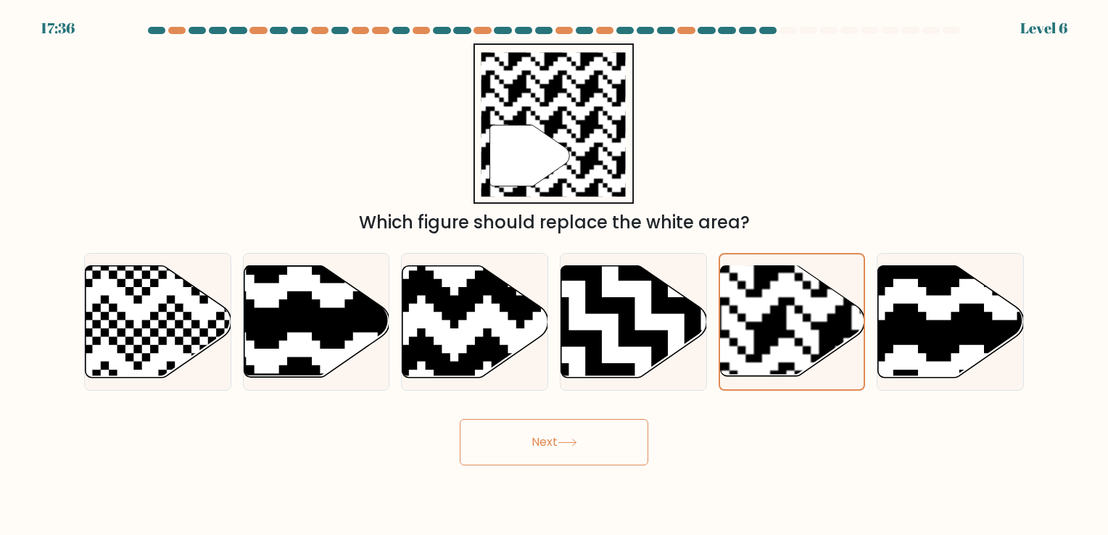
click at [554, 447] on button "Next" at bounding box center [554, 442] width 188 height 46
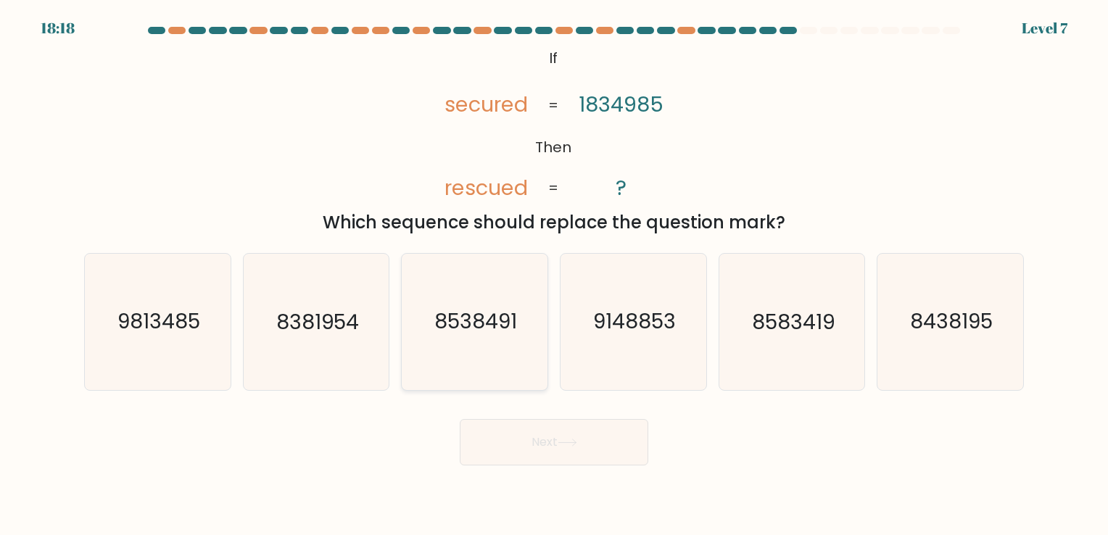
click at [507, 375] on icon "8538491" at bounding box center [475, 322] width 136 height 136
click at [554, 275] on input "c. 8538491" at bounding box center [554, 270] width 1 height 7
radio input "true"
click at [520, 433] on button "Next" at bounding box center [554, 442] width 188 height 46
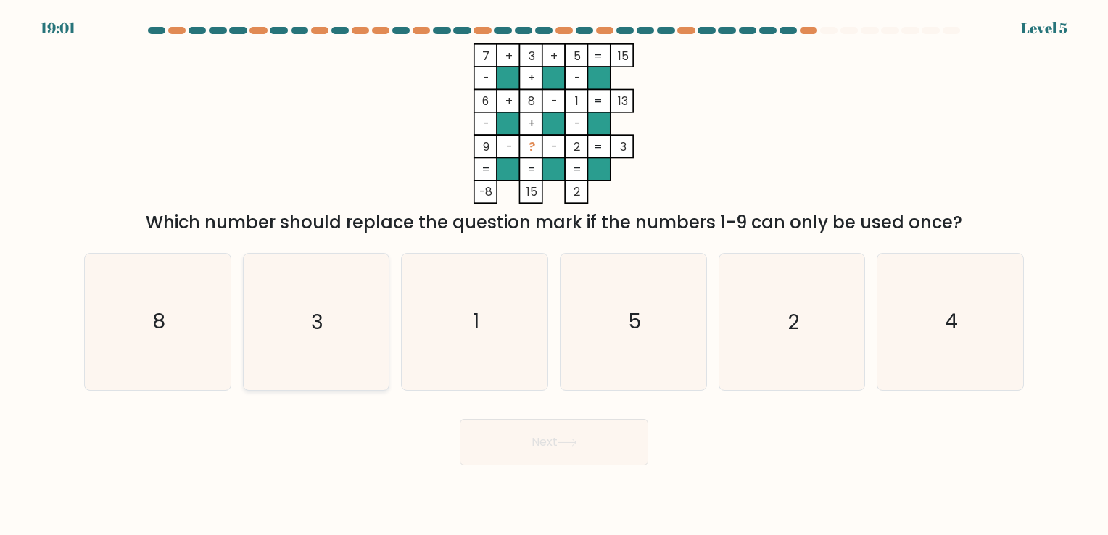
click at [385, 349] on div "3" at bounding box center [316, 321] width 147 height 137
click at [554, 275] on input "b. 3" at bounding box center [554, 270] width 1 height 7
radio input "true"
click at [385, 349] on div "3" at bounding box center [316, 321] width 147 height 137
click at [554, 275] on input "b. 3" at bounding box center [554, 270] width 1 height 7
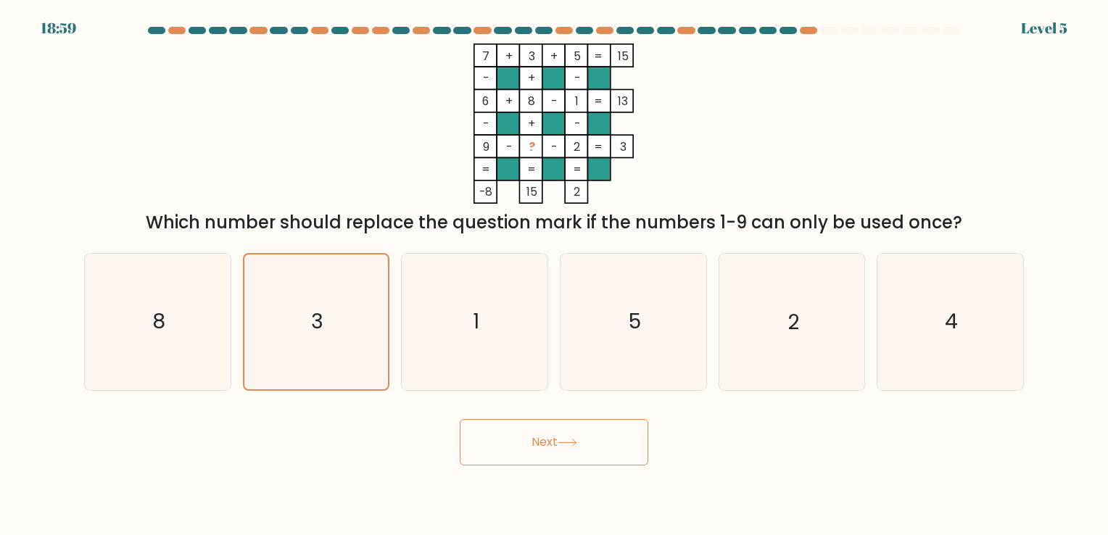
click at [501, 428] on button "Next" at bounding box center [554, 442] width 188 height 46
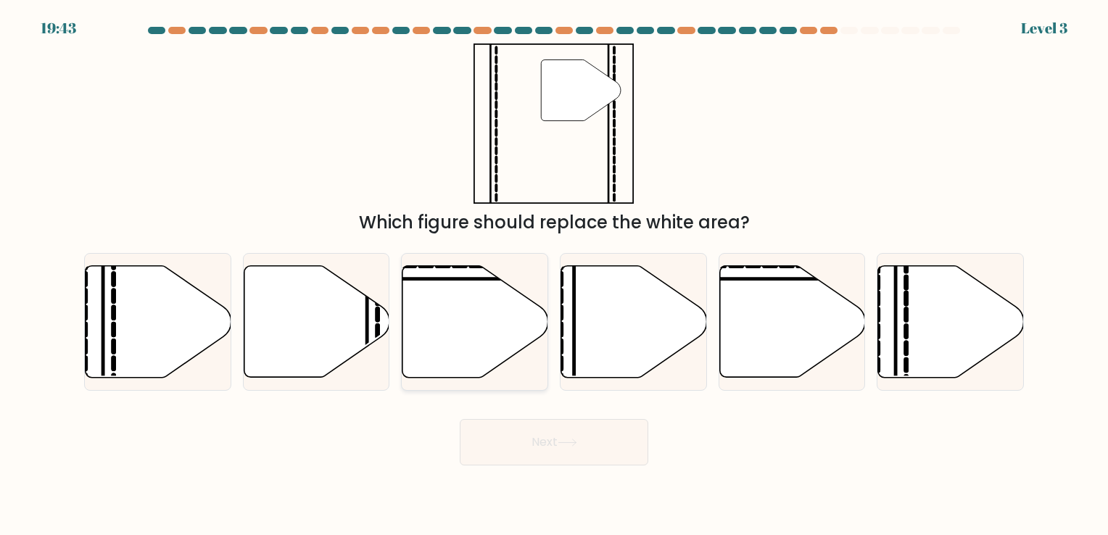
click at [404, 341] on icon at bounding box center [475, 321] width 146 height 112
click at [554, 275] on input "c." at bounding box center [554, 270] width 1 height 7
radio input "true"
click at [497, 468] on body "19:42 Level 3" at bounding box center [554, 267] width 1108 height 535
click at [510, 452] on button "Next" at bounding box center [554, 442] width 188 height 46
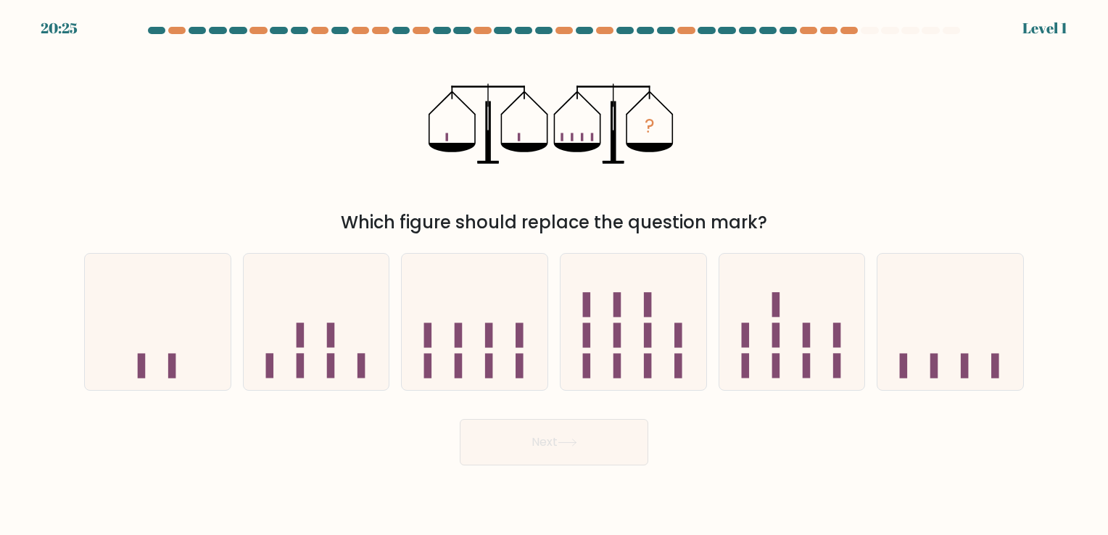
click at [397, 373] on div "c." at bounding box center [474, 321] width 159 height 137
click at [354, 352] on icon at bounding box center [317, 322] width 146 height 120
click at [554, 275] on input "b." at bounding box center [554, 270] width 1 height 7
radio input "true"
click at [500, 444] on button "Next" at bounding box center [554, 442] width 188 height 46
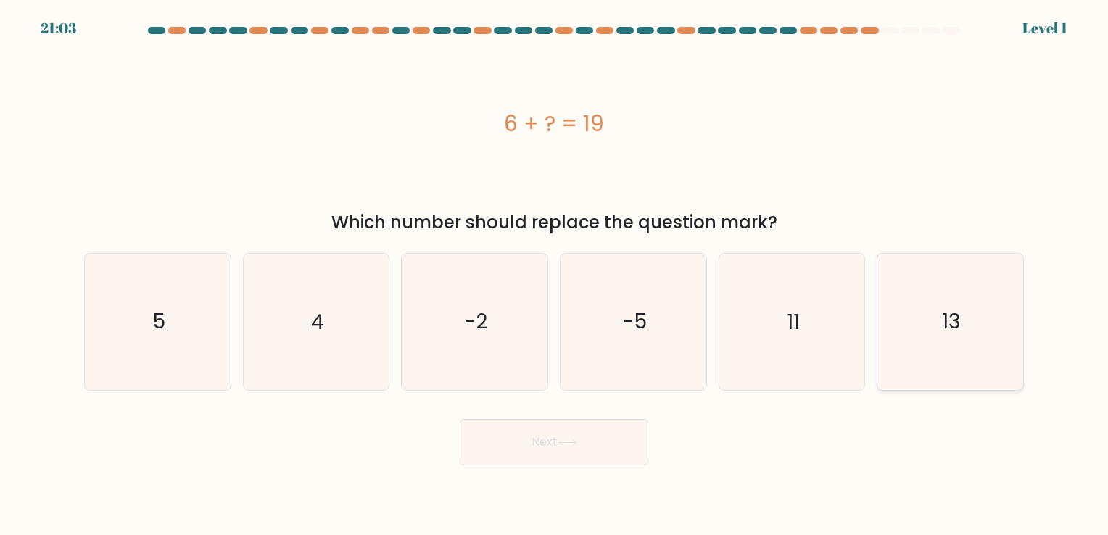
click at [915, 336] on icon "13" at bounding box center [950, 322] width 136 height 136
click at [554, 275] on input "f. 13" at bounding box center [554, 270] width 1 height 7
radio input "true"
click at [576, 452] on button "Next" at bounding box center [554, 442] width 188 height 46
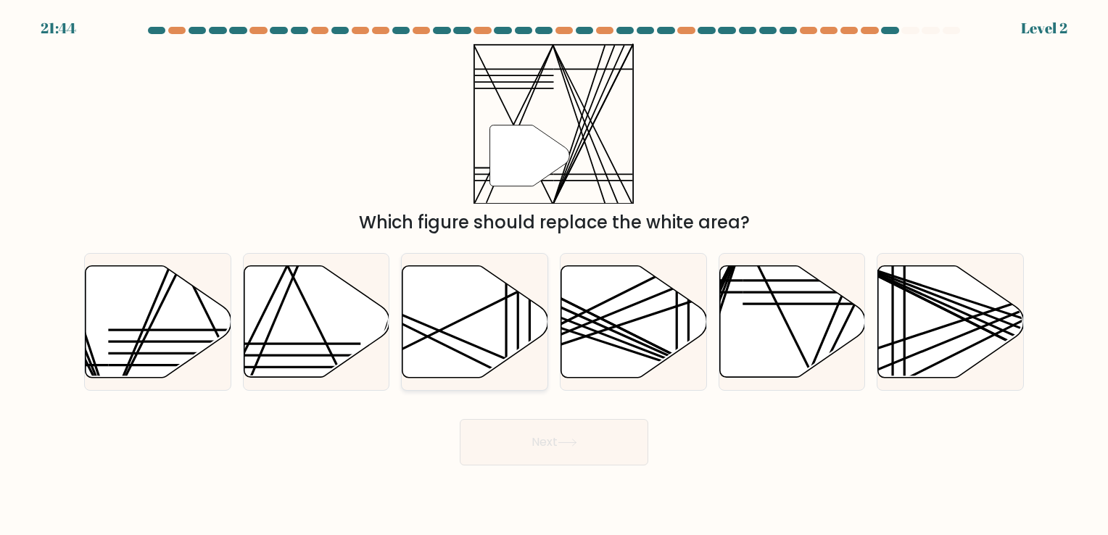
click at [455, 265] on icon at bounding box center [475, 321] width 146 height 112
click at [554, 267] on input "c." at bounding box center [554, 270] width 1 height 7
radio input "true"
click at [549, 450] on button "Next" at bounding box center [554, 442] width 188 height 46
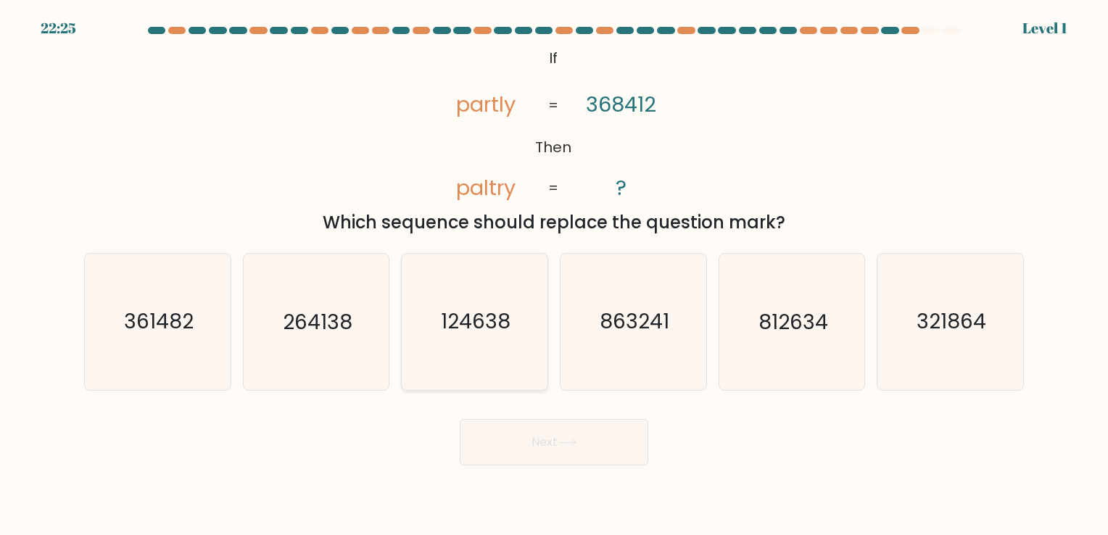
click at [470, 332] on text "124638" at bounding box center [476, 322] width 70 height 28
click at [554, 275] on input "c. 124638" at bounding box center [554, 270] width 1 height 7
radio input "true"
click at [529, 445] on button "Next" at bounding box center [554, 442] width 188 height 46
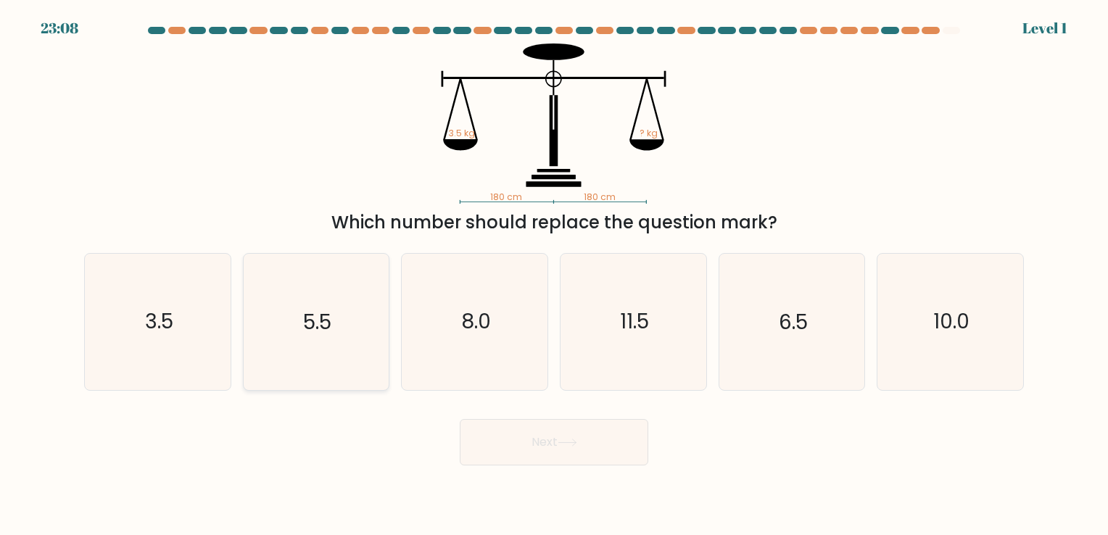
click at [313, 307] on icon "5.5" at bounding box center [316, 322] width 136 height 136
click at [554, 275] on input "b. 5.5" at bounding box center [554, 270] width 1 height 7
radio input "true"
click at [518, 446] on button "Next" at bounding box center [554, 442] width 188 height 46
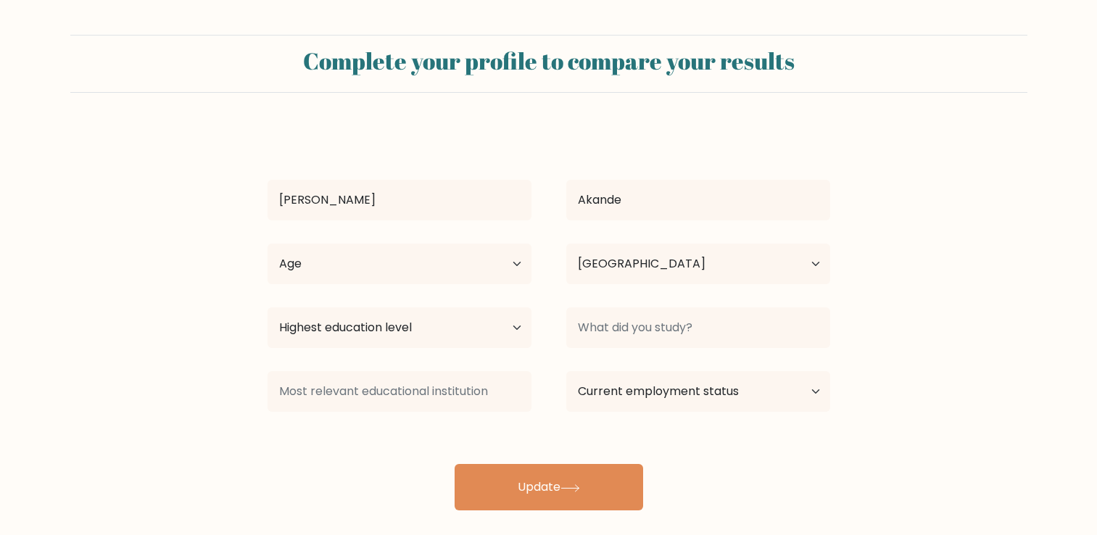
select select "NG"
click at [499, 335] on select "Highest education level No schooling Primary Lower Secondary Upper Secondary Oc…" at bounding box center [399, 327] width 264 height 41
select select "bachelors_degree"
click at [267, 307] on select "Highest education level No schooling Primary Lower Secondary Upper Secondary Oc…" at bounding box center [399, 327] width 264 height 41
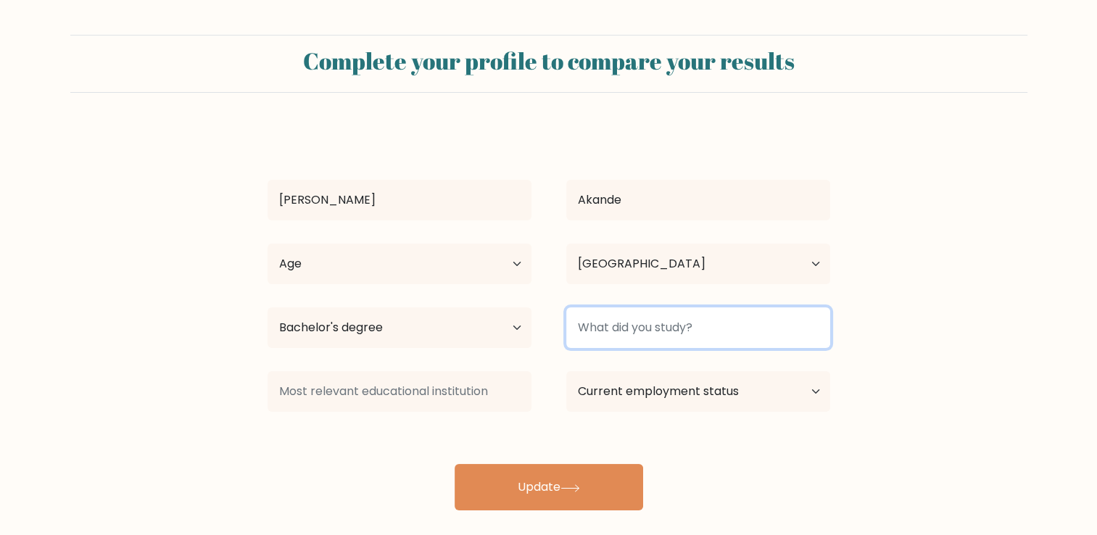
click at [670, 333] on input at bounding box center [698, 327] width 264 height 41
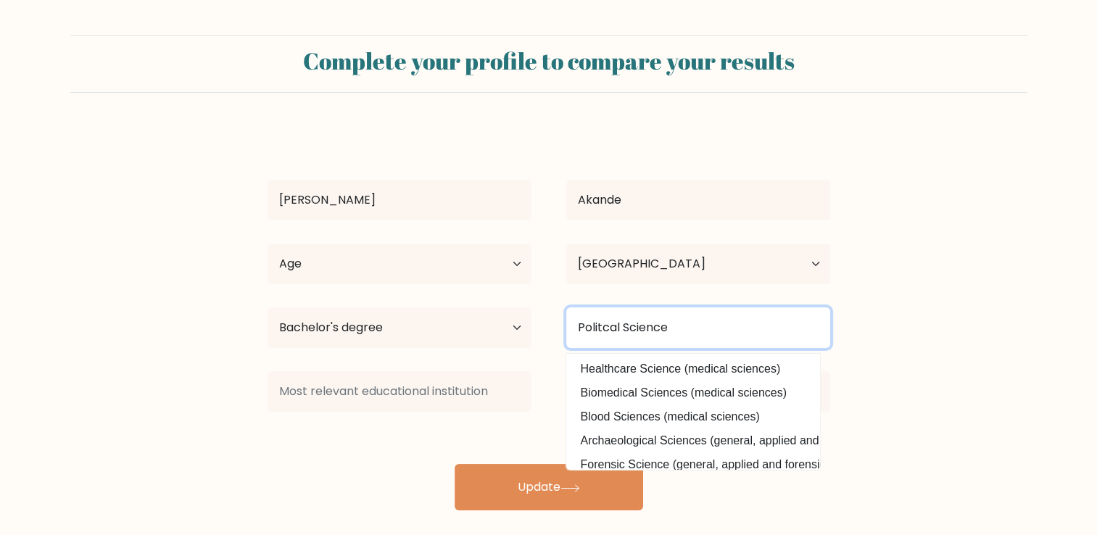
type input "Politcal Science"
click at [454, 464] on button "Update" at bounding box center [548, 487] width 188 height 46
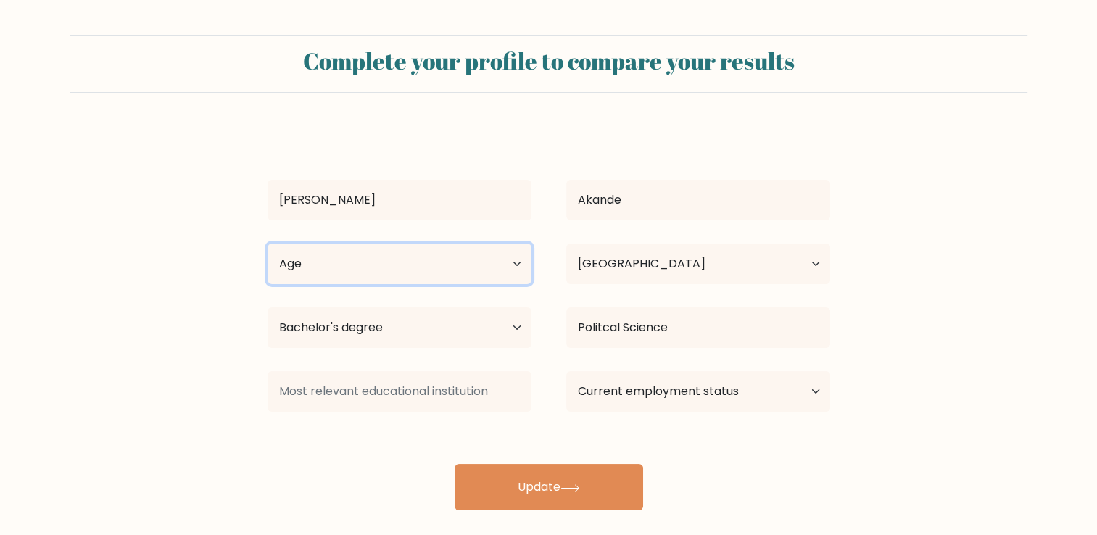
click at [464, 267] on select "Age Under [DEMOGRAPHIC_DATA] [DEMOGRAPHIC_DATA] [DEMOGRAPHIC_DATA] [DEMOGRAPHIC…" at bounding box center [399, 264] width 264 height 41
select select "18_24"
click at [267, 244] on select "Age Under [DEMOGRAPHIC_DATA] [DEMOGRAPHIC_DATA] [DEMOGRAPHIC_DATA] [DEMOGRAPHIC…" at bounding box center [399, 264] width 264 height 41
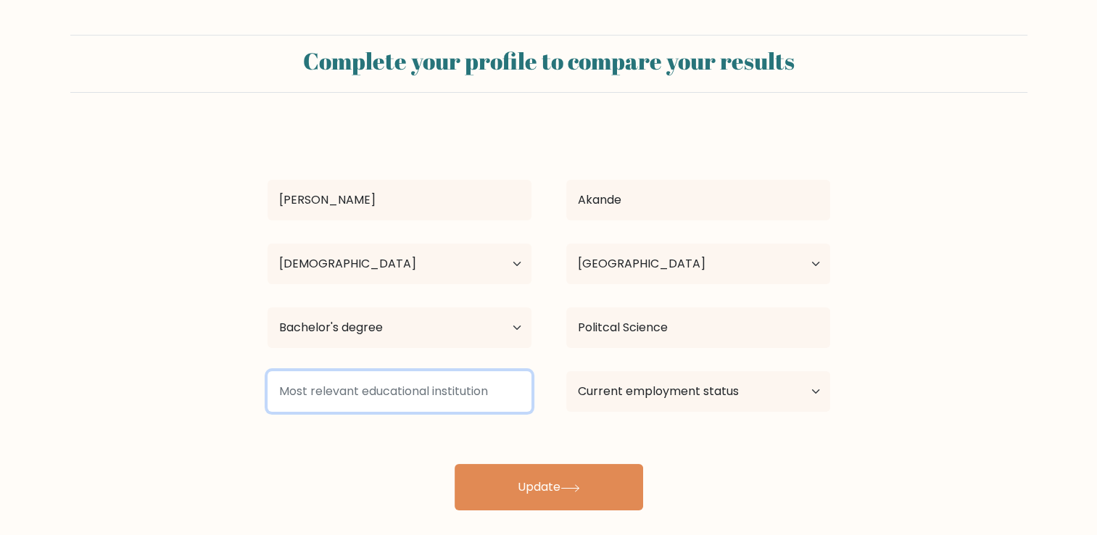
click at [368, 396] on input at bounding box center [399, 391] width 264 height 41
type input "u"
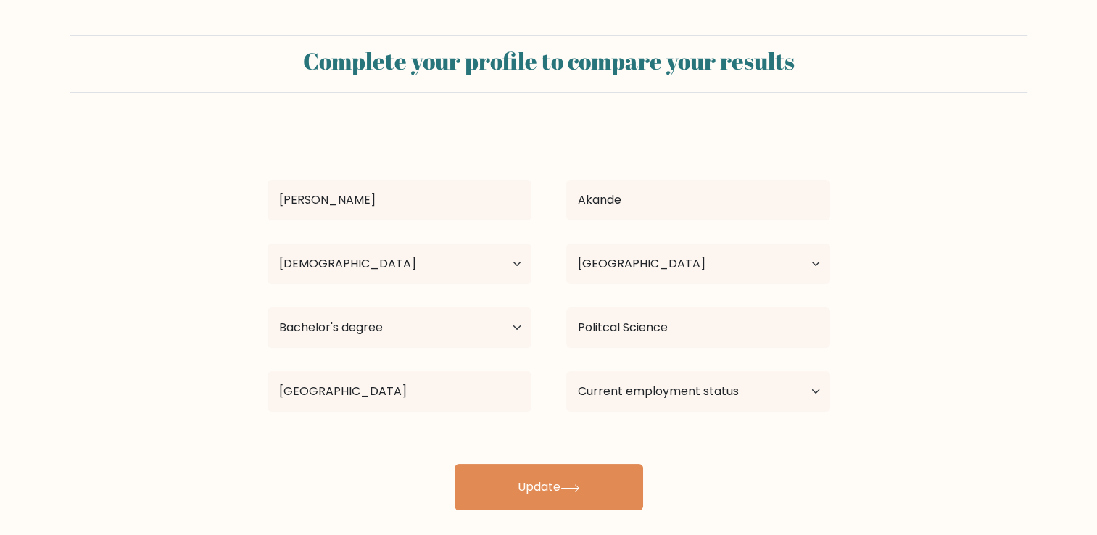
click at [354, 444] on div "Samad Akande Age Under 18 years old 18-24 years old 25-34 years old 35-44 years…" at bounding box center [549, 319] width 580 height 383
click at [390, 416] on div "University of ilori University of Ilorin (Nigeria) University of Guelph (Canada…" at bounding box center [399, 391] width 299 height 52
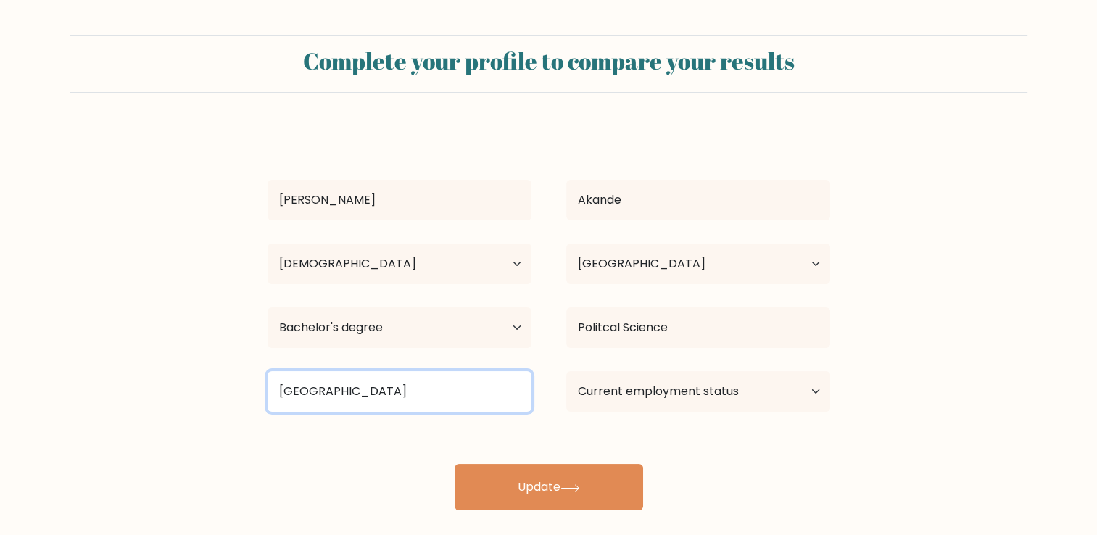
click at [390, 399] on input "University of ilori" at bounding box center [399, 391] width 264 height 41
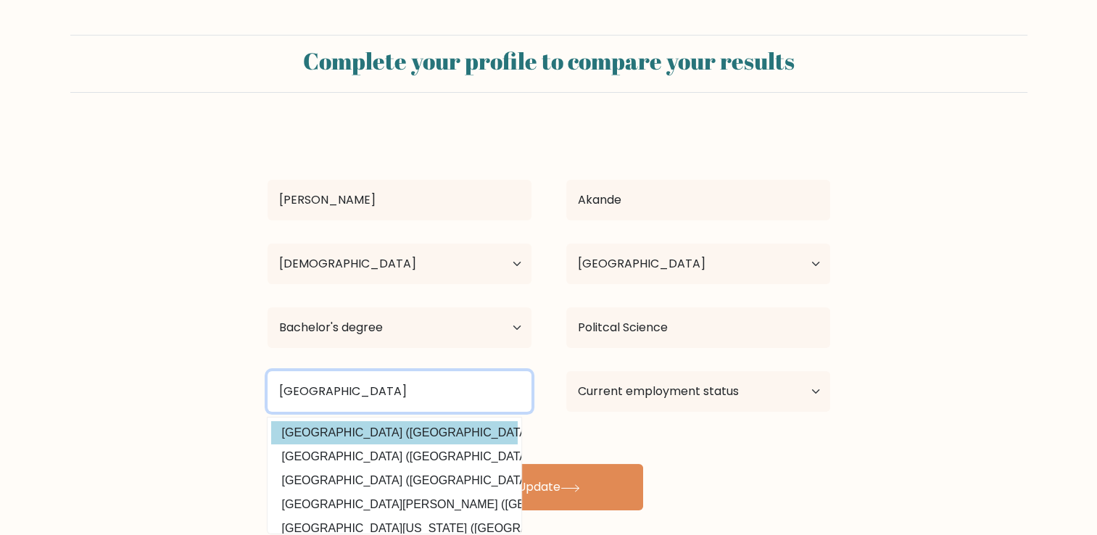
type input "University of ilorin"
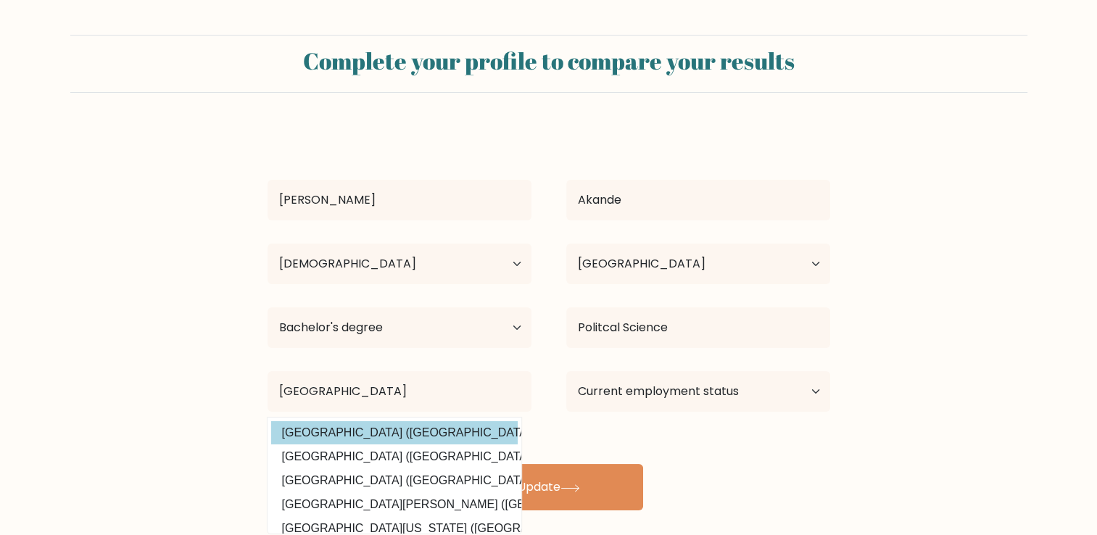
click at [377, 436] on div "Samad Akande Age Under 18 years old 18-24 years old 25-34 years old 35-44 years…" at bounding box center [549, 319] width 580 height 383
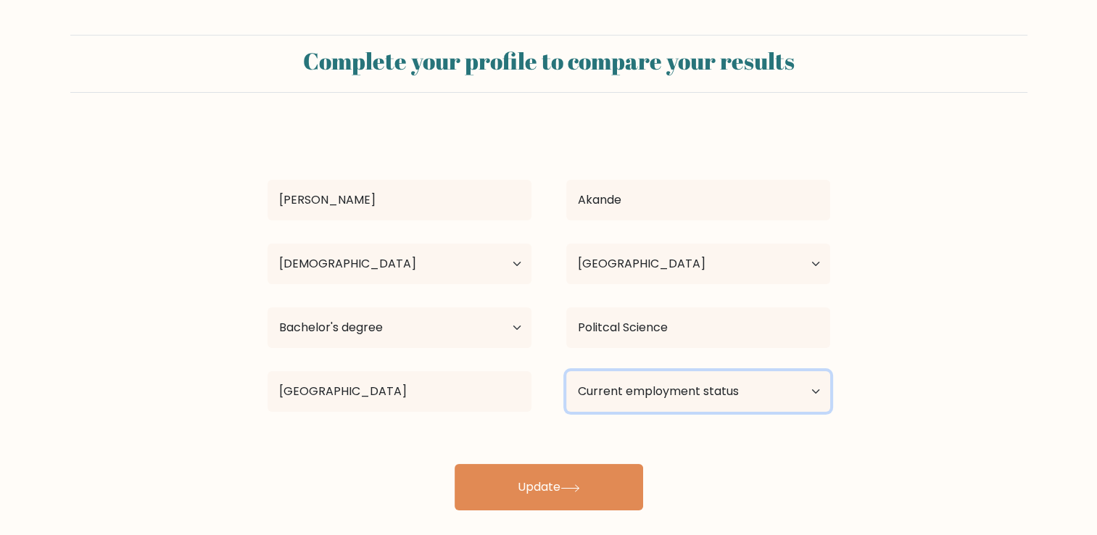
click at [710, 397] on select "Current employment status Employed Student Retired Other / prefer not to answer" at bounding box center [698, 391] width 264 height 41
click at [566, 371] on select "Current employment status Employed Student Retired Other / prefer not to answer" at bounding box center [698, 391] width 264 height 41
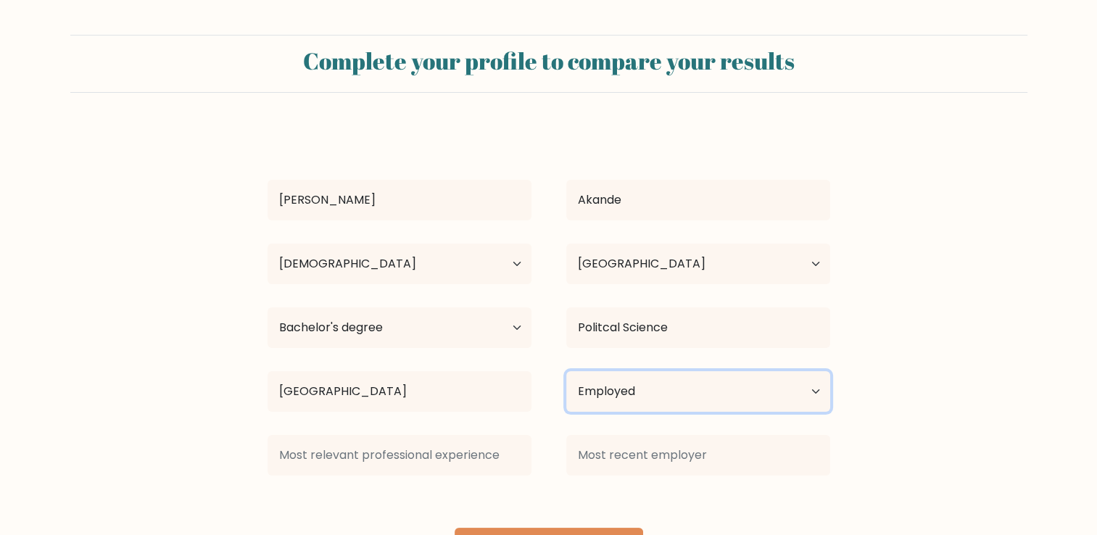
scroll to position [38, 0]
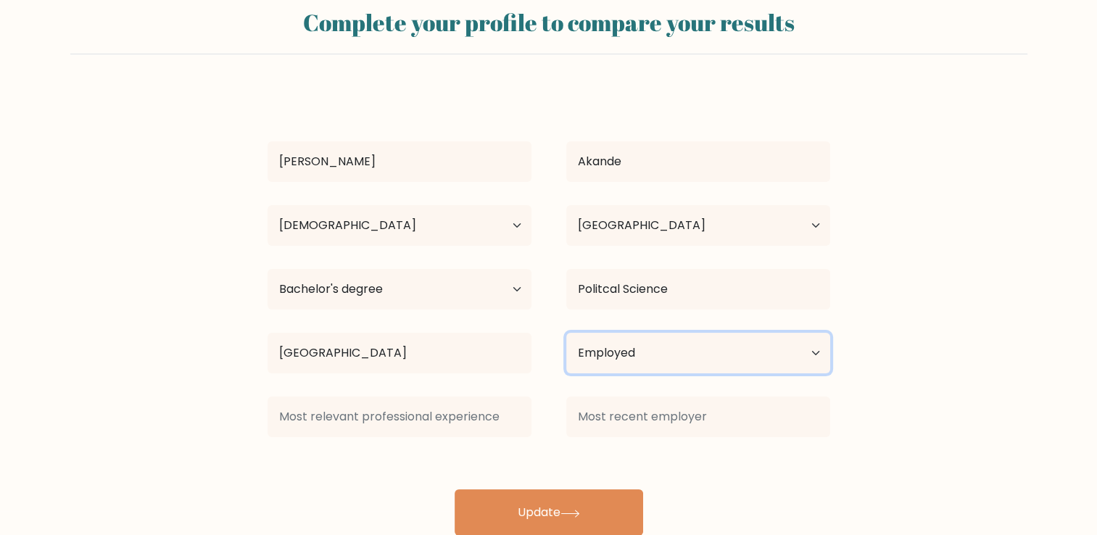
click at [815, 356] on select "Current employment status Employed Student Retired Other / prefer not to answer" at bounding box center [698, 353] width 264 height 41
click at [566, 333] on select "Current employment status Employed Student Retired Other / prefer not to answer" at bounding box center [698, 353] width 264 height 41
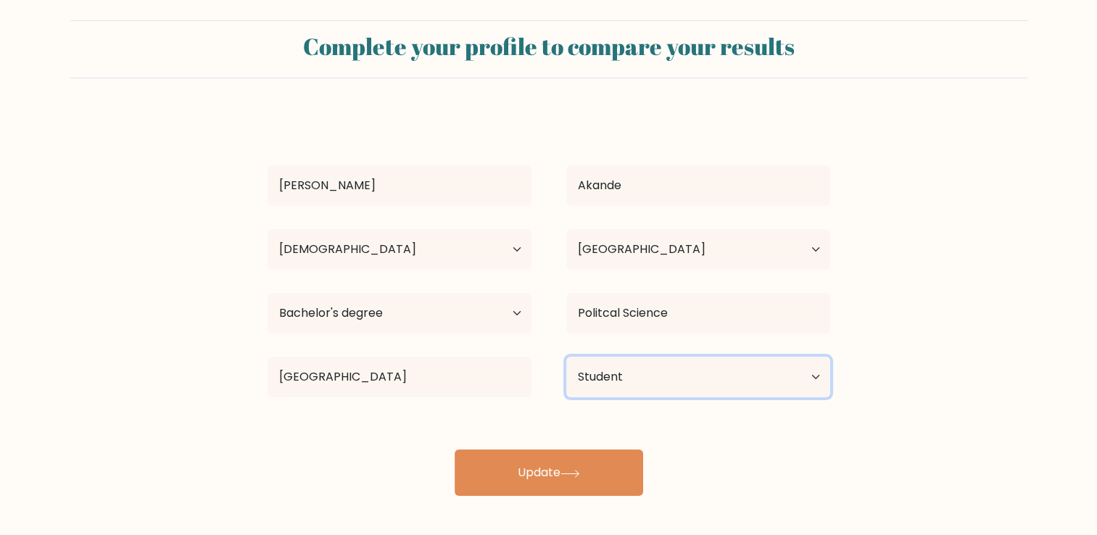
click at [764, 382] on select "Current employment status Employed Student Retired Other / prefer not to answer" at bounding box center [698, 377] width 264 height 41
select select "other"
click at [566, 357] on select "Current employment status Employed Student Retired Other / prefer not to answer" at bounding box center [698, 377] width 264 height 41
click at [792, 370] on select "Current employment status Employed Student Retired Other / prefer not to answer" at bounding box center [698, 377] width 264 height 41
click at [954, 383] on form "Complete your profile to compare your results Samad Akande Age Under 18 years o…" at bounding box center [548, 257] width 1097 height 475
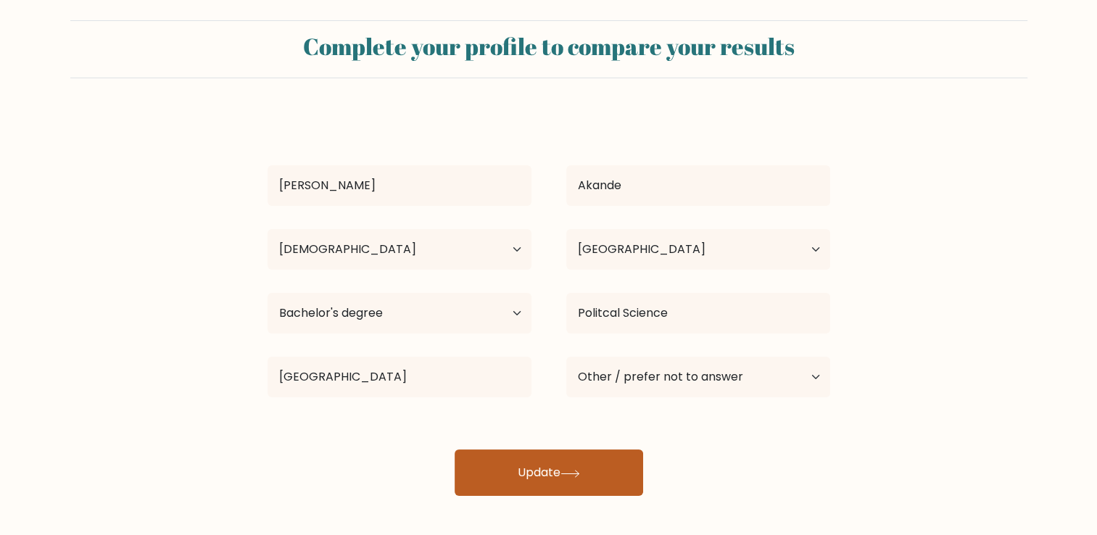
click at [535, 489] on button "Update" at bounding box center [548, 472] width 188 height 46
